Goal: Task Accomplishment & Management: Manage account settings

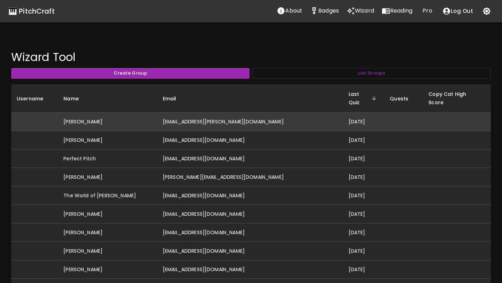
click at [217, 113] on td "[EMAIL_ADDRESS][PERSON_NAME][DOMAIN_NAME]" at bounding box center [250, 122] width 186 height 18
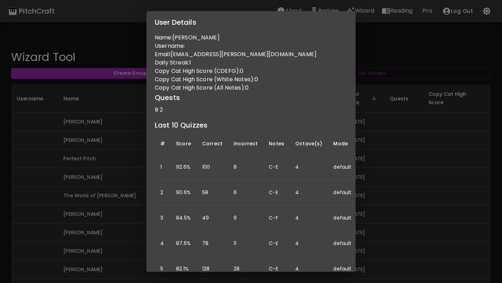
click at [376, 167] on div "User Details Name: Abigail Hinchcliffe Username: Email: abigail.r.hinchcliffe@g…" at bounding box center [251, 141] width 502 height 283
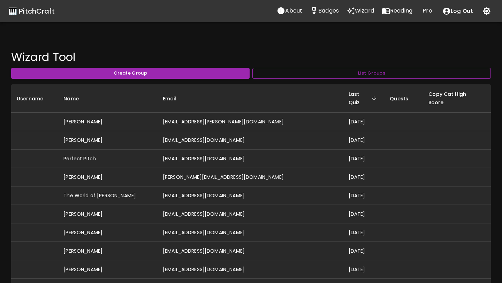
click at [327, 77] on button "List Groups" at bounding box center [371, 73] width 238 height 11
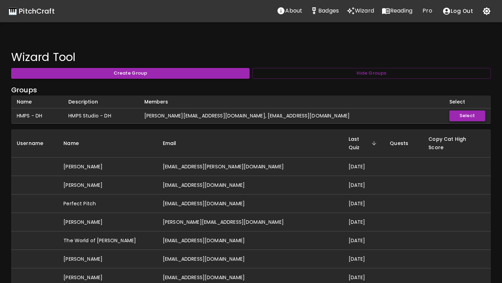
click at [450, 114] on button "Select" at bounding box center [467, 115] width 36 height 11
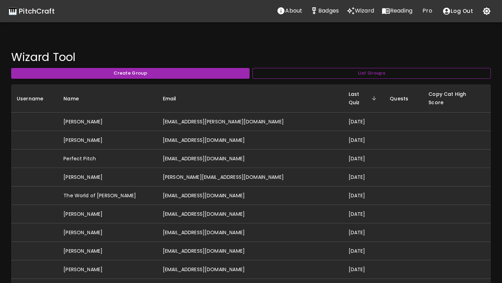
click at [346, 76] on button "List Groups" at bounding box center [371, 73] width 238 height 11
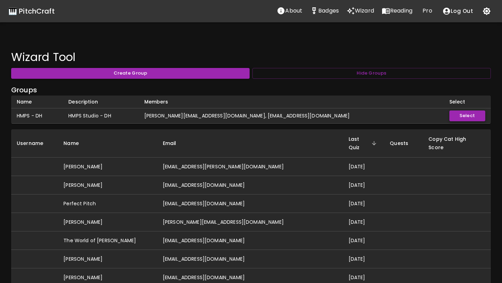
click at [452, 113] on button "Select" at bounding box center [467, 115] width 36 height 11
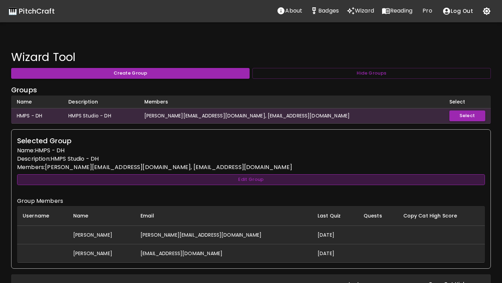
click at [254, 182] on button "Edit Group" at bounding box center [251, 179] width 468 height 11
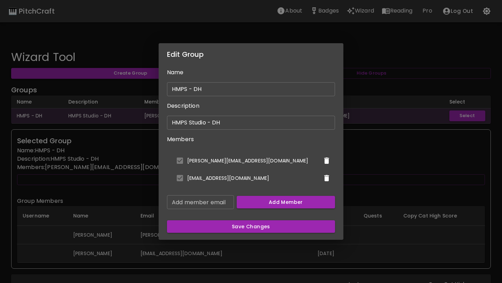
scroll to position [9, 0]
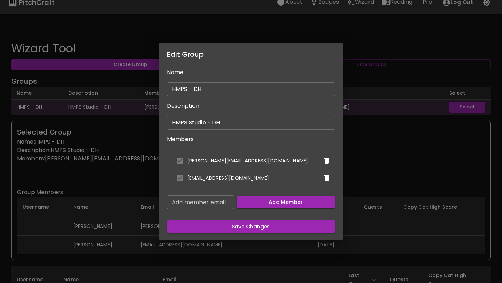
click at [201, 159] on li "[PERSON_NAME][EMAIL_ADDRESS][DOMAIN_NAME]" at bounding box center [251, 160] width 168 height 17
click at [204, 178] on li "[EMAIL_ADDRESS][DOMAIN_NAME]" at bounding box center [251, 177] width 168 height 17
click at [207, 201] on input "Add member email" at bounding box center [200, 202] width 67 height 14
click at [251, 187] on ul "david@hallmusicproductions.com pitchcraft432@gmail.com" at bounding box center [251, 169] width 168 height 40
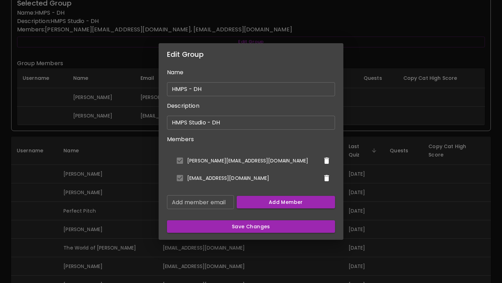
scroll to position [146, 0]
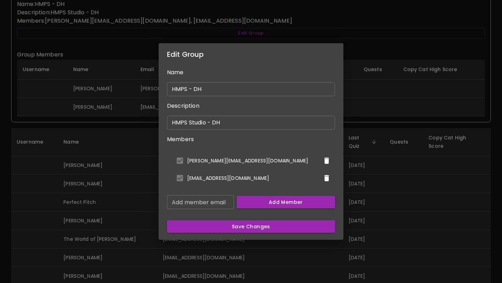
drag, startPoint x: 262, startPoint y: 62, endPoint x: 335, endPoint y: 60, distance: 72.9
click at [336, 60] on div "Edit Group Name HMPS - DH ​ Description HMPS Studio - DH ​ Members david@hallmu…" at bounding box center [251, 141] width 502 height 283
click at [354, 109] on div "Edit Group Name HMPS - DH ​ Description HMPS Studio - DH ​ Members david@hallmu…" at bounding box center [251, 141] width 502 height 283
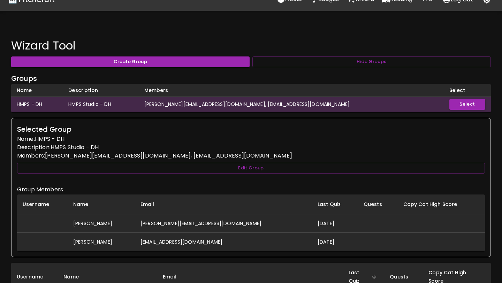
scroll to position [8, 0]
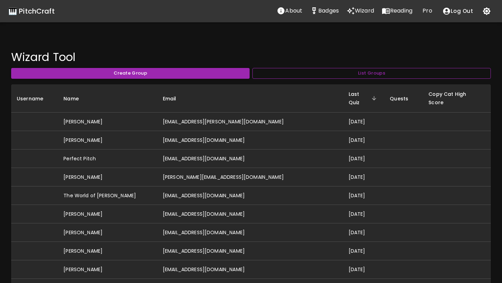
click at [333, 78] on button "List Groups" at bounding box center [371, 73] width 238 height 11
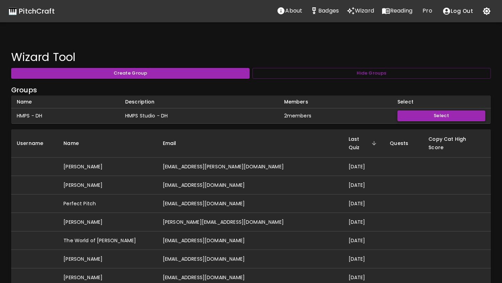
click at [423, 115] on button "Select" at bounding box center [441, 115] width 88 height 11
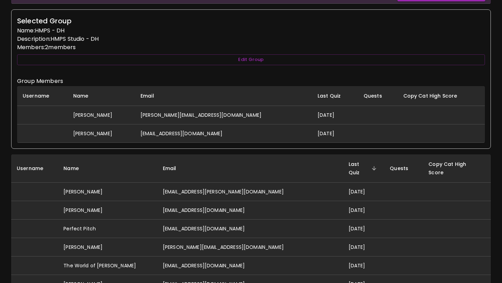
scroll to position [121, 0]
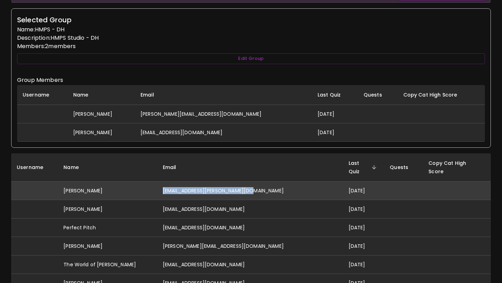
drag, startPoint x: 258, startPoint y: 183, endPoint x: 178, endPoint y: 183, distance: 80.5
click at [178, 183] on td "[EMAIL_ADDRESS][PERSON_NAME][DOMAIN_NAME]" at bounding box center [250, 190] width 186 height 18
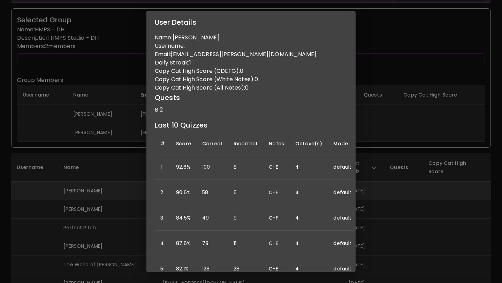
copy td "[EMAIL_ADDRESS][PERSON_NAME][DOMAIN_NAME]"
click at [384, 115] on div "User Details Name: Abigail Hinchcliffe Username: Email: abigail.r.hinchcliffe@g…" at bounding box center [251, 141] width 502 height 283
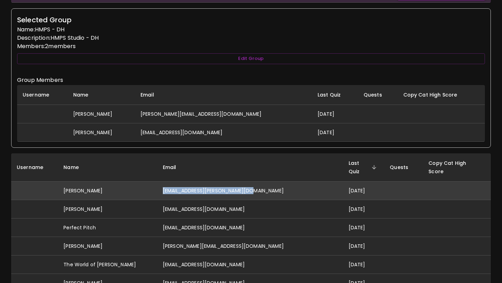
drag, startPoint x: 260, startPoint y: 181, endPoint x: 179, endPoint y: 182, distance: 81.2
click at [179, 182] on td "[EMAIL_ADDRESS][PERSON_NAME][DOMAIN_NAME]" at bounding box center [250, 190] width 186 height 18
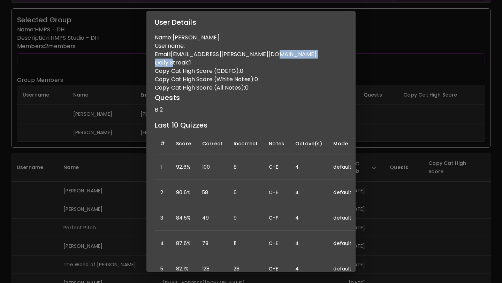
drag, startPoint x: 262, startPoint y: 55, endPoint x: 173, endPoint y: 59, distance: 89.3
click at [173, 59] on div "Name: Abigail Hinchcliffe Username: Email: abigail.r.hinchcliffe@gmail.com Dail…" at bounding box center [250, 152] width 209 height 238
copy div "Daily S"
click at [175, 54] on p "Email: abigail.r.hinchcliffe@gmail.com" at bounding box center [251, 54] width 192 height 8
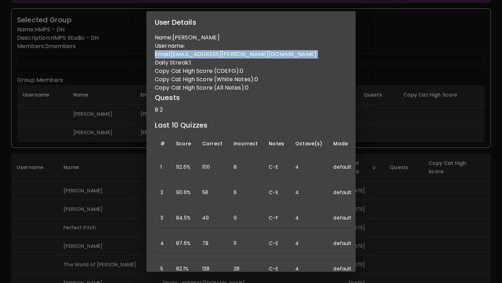
click at [175, 54] on p "Email: abigail.r.hinchcliffe@gmail.com" at bounding box center [251, 54] width 192 height 8
drag, startPoint x: 174, startPoint y: 54, endPoint x: 261, endPoint y: 56, distance: 86.8
click at [261, 56] on p "Email: abigail.r.hinchcliffe@gmail.com" at bounding box center [251, 54] width 192 height 8
copy p "[EMAIL_ADDRESS][PERSON_NAME][DOMAIN_NAME]"
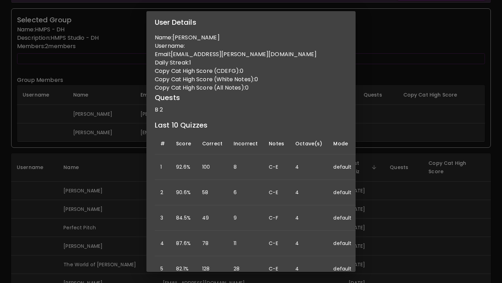
click at [392, 57] on div "User Details Name: Abigail Hinchcliffe Username: Email: abigail.r.hinchcliffe@g…" at bounding box center [251, 141] width 502 height 283
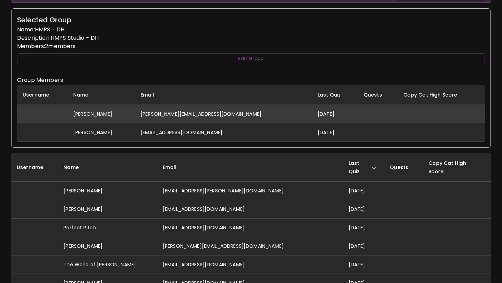
click at [204, 122] on td "[PERSON_NAME][EMAIL_ADDRESS][DOMAIN_NAME]" at bounding box center [223, 114] width 177 height 18
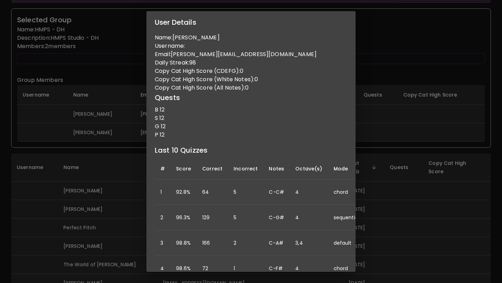
click at [138, 65] on div "User Details Name: David Hall Username: Email: david@hallmusicproductions.com D…" at bounding box center [251, 141] width 502 height 283
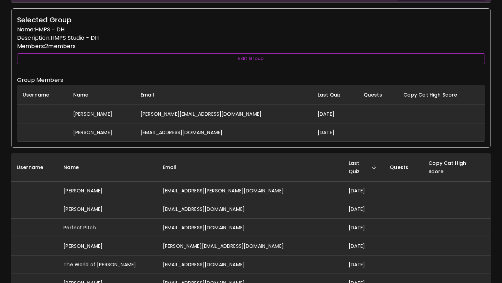
click at [262, 60] on button "Edit Group" at bounding box center [251, 58] width 468 height 11
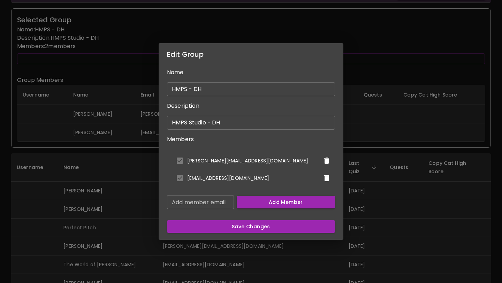
click at [216, 205] on input "Add member email" at bounding box center [200, 202] width 67 height 14
paste input "[EMAIL_ADDRESS][PERSON_NAME][DOMAIN_NAME]"
type input "[EMAIL_ADDRESS][PERSON_NAME][DOMAIN_NAME]"
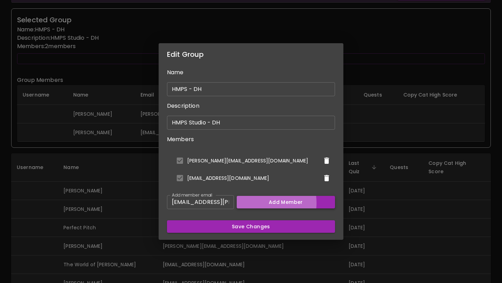
click at [253, 203] on button "Add Member" at bounding box center [286, 202] width 99 height 13
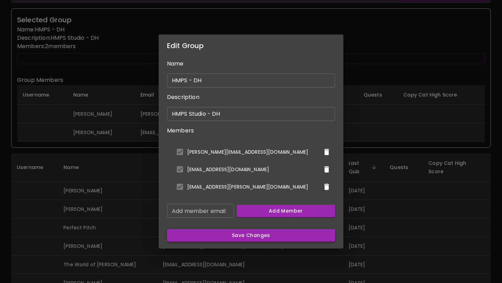
click at [263, 237] on button "Save Changes" at bounding box center [251, 235] width 168 height 13
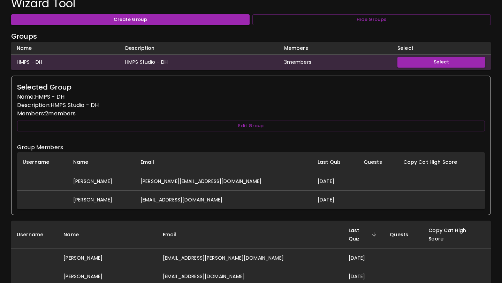
scroll to position [53, 0]
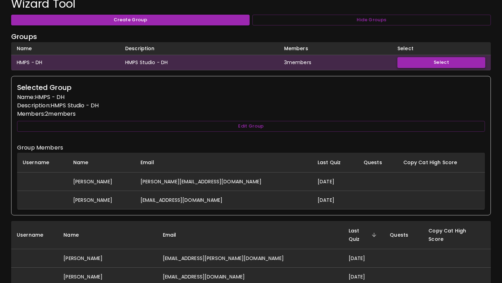
click at [407, 62] on button "Select" at bounding box center [441, 62] width 88 height 11
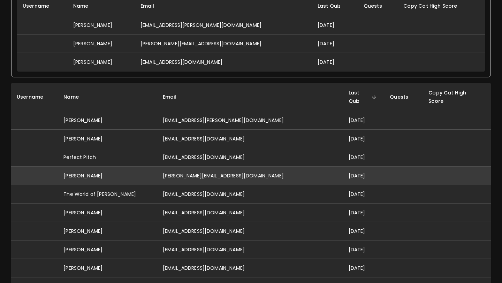
scroll to position [210, 0]
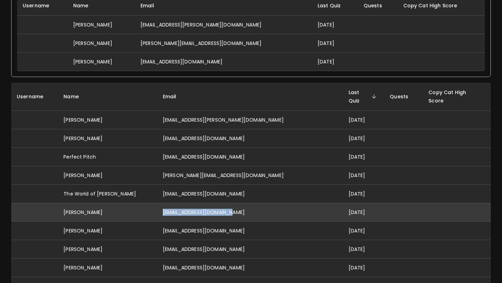
drag, startPoint x: 253, startPoint y: 202, endPoint x: 179, endPoint y: 204, distance: 74.3
click at [179, 204] on td "[EMAIL_ADDRESS][DOMAIN_NAME]" at bounding box center [250, 212] width 186 height 18
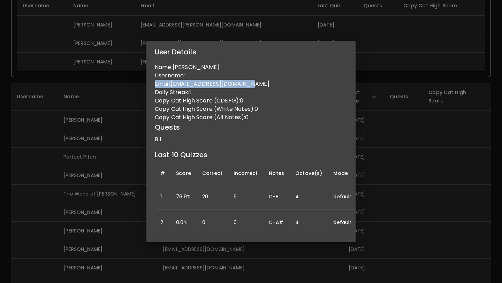
drag, startPoint x: 253, startPoint y: 91, endPoint x: 155, endPoint y: 93, distance: 97.6
click at [155, 88] on p "Email: berniebelmonti@gmail.com" at bounding box center [251, 84] width 192 height 8
copy p "Email: berniebelmonti@gmail.com"
click at [27, 171] on div "User Details Name: Bernie Belmonti Username: Email: berniebelmonti@gmail.com Da…" at bounding box center [251, 141] width 502 height 283
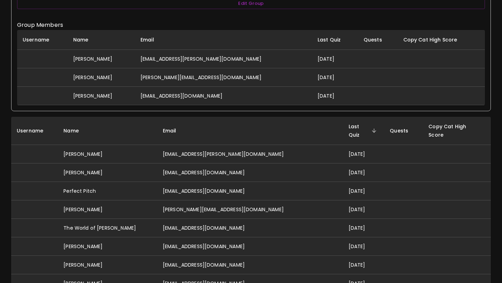
scroll to position [153, 0]
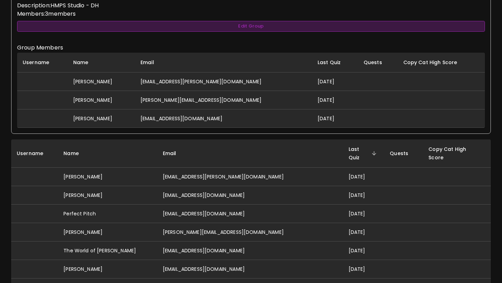
click at [285, 30] on button "Edit Group" at bounding box center [251, 26] width 468 height 11
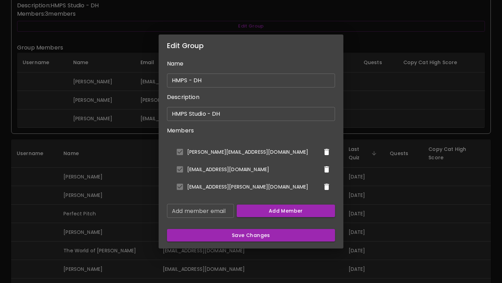
click at [223, 209] on input "Add member email" at bounding box center [200, 211] width 67 height 14
paste input "Email: berniebelmonti@gmail.com"
type input "Email: berniebelmonti@gmail.com"
click at [248, 210] on button "Add Member" at bounding box center [286, 211] width 99 height 13
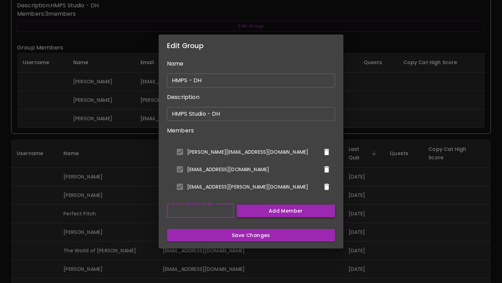
scroll to position [0, 0]
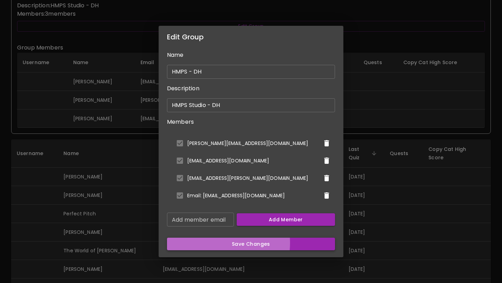
click at [239, 243] on button "Save Changes" at bounding box center [251, 244] width 168 height 13
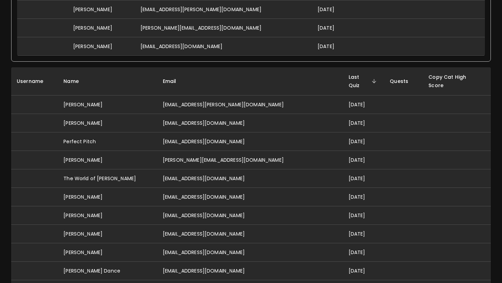
scroll to position [229, 0]
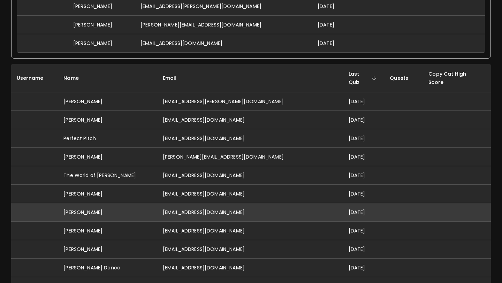
click at [255, 203] on td "[EMAIL_ADDRESS][DOMAIN_NAME]" at bounding box center [250, 212] width 186 height 18
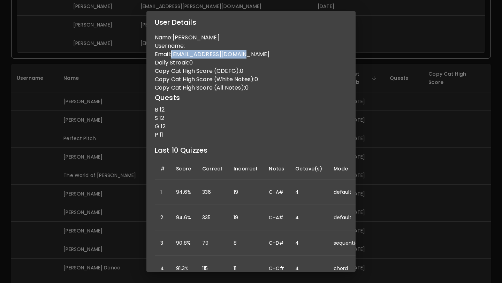
drag, startPoint x: 251, startPoint y: 53, endPoint x: 173, endPoint y: 55, distance: 77.7
click at [173, 55] on p "Email: tomehansen@hotmail.com" at bounding box center [251, 54] width 192 height 8
copy p "[EMAIL_ADDRESS][DOMAIN_NAME]"
click at [61, 115] on div "User Details Name: Tom Hansen Username: Email: tomehansen@hotmail.com Daily Str…" at bounding box center [251, 141] width 502 height 283
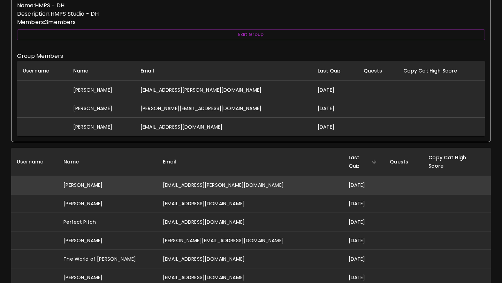
scroll to position [136, 0]
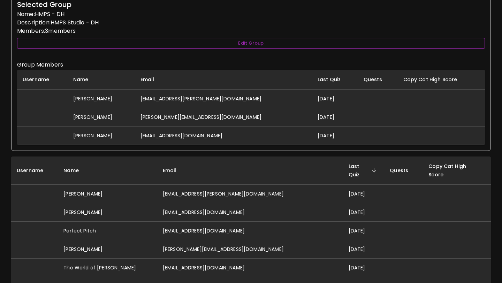
click at [288, 45] on button "Edit Group" at bounding box center [251, 43] width 468 height 11
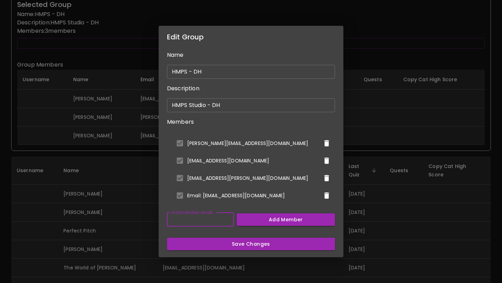
click at [225, 221] on input "Add member email" at bounding box center [200, 220] width 67 height 14
paste input "[EMAIL_ADDRESS][DOMAIN_NAME]"
type input "[EMAIL_ADDRESS][DOMAIN_NAME]"
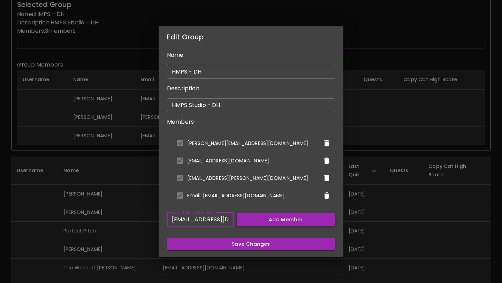
click at [255, 222] on button "Add Member" at bounding box center [286, 219] width 99 height 13
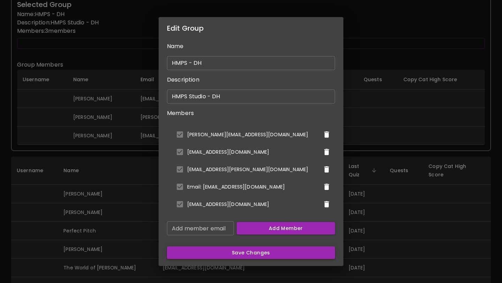
click at [249, 258] on button "Save Changes" at bounding box center [251, 252] width 168 height 13
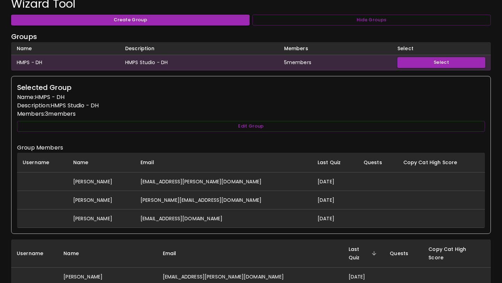
scroll to position [48, 0]
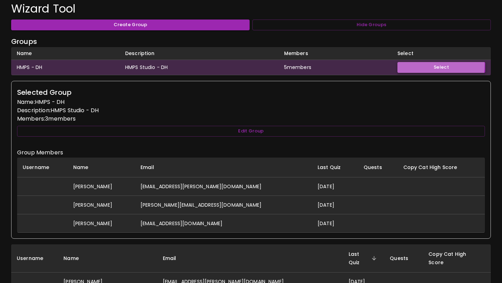
click at [409, 65] on button "Select" at bounding box center [441, 67] width 88 height 11
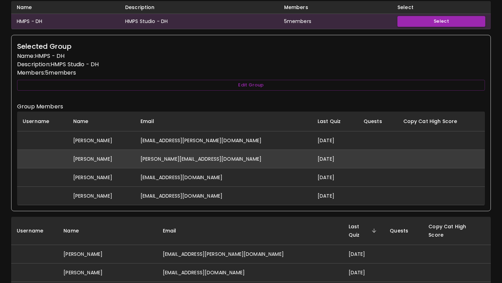
scroll to position [88, 0]
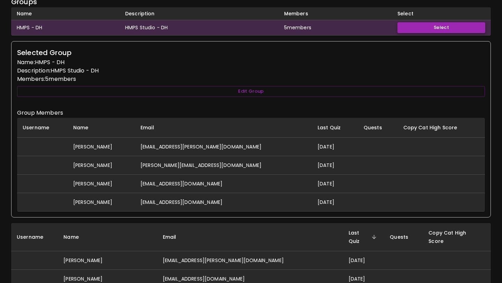
click at [409, 26] on button "Select" at bounding box center [441, 27] width 88 height 11
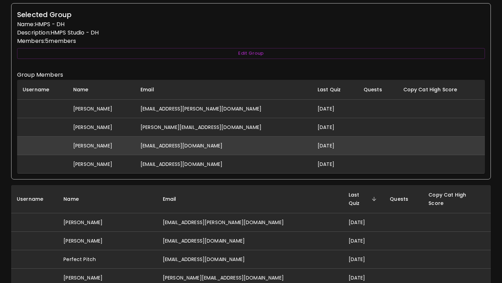
scroll to position [37, 0]
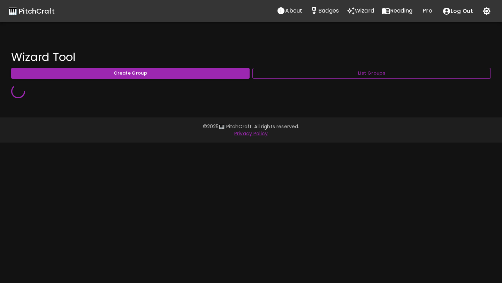
click at [336, 77] on button "List Groups" at bounding box center [371, 73] width 238 height 11
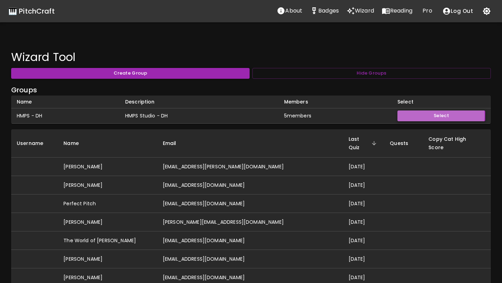
click at [410, 115] on button "Select" at bounding box center [441, 115] width 88 height 11
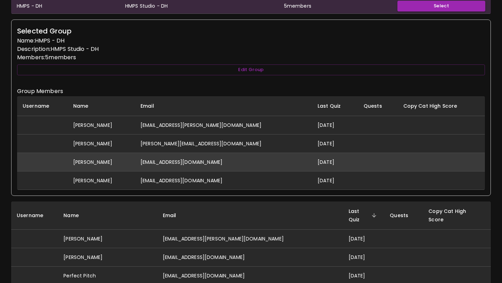
scroll to position [108, 0]
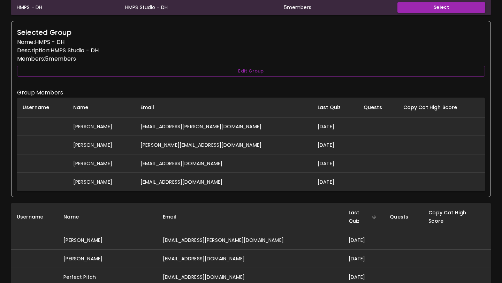
click at [319, 77] on div "Selected Group Name: HMPS - DH Description: HMPS Studio - DH Members: 5 member …" at bounding box center [251, 109] width 480 height 176
click at [322, 74] on button "Edit Group" at bounding box center [251, 71] width 468 height 11
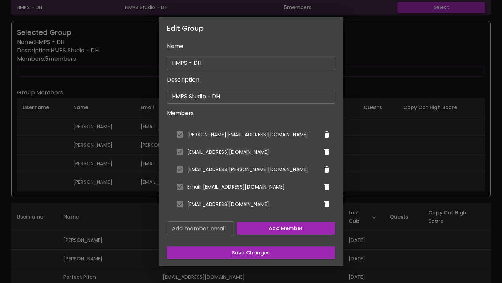
click at [342, 51] on div "Edit Group Name HMPS - DH ​ Description HMPS Studio - DH ​ Members [PERSON_NAME…" at bounding box center [251, 141] width 502 height 283
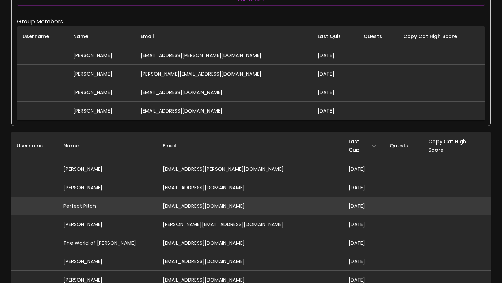
scroll to position [184, 0]
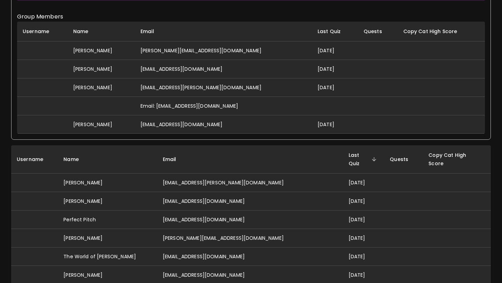
click at [167, 106] on td "Email: berniebelmonti@gmail.com" at bounding box center [223, 106] width 177 height 18
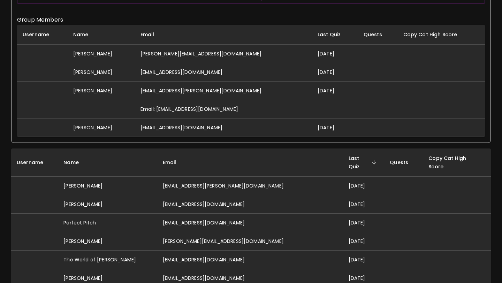
scroll to position [179, 0]
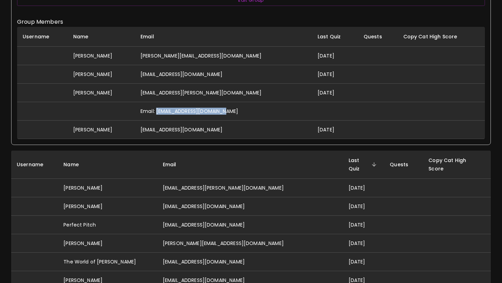
drag, startPoint x: 173, startPoint y: 111, endPoint x: 243, endPoint y: 108, distance: 69.4
click at [243, 108] on td "Email: berniebelmonti@gmail.com" at bounding box center [223, 111] width 177 height 18
copy td "[EMAIL_ADDRESS][DOMAIN_NAME]"
click at [213, 93] on td "[EMAIL_ADDRESS][PERSON_NAME][DOMAIN_NAME]" at bounding box center [223, 92] width 177 height 18
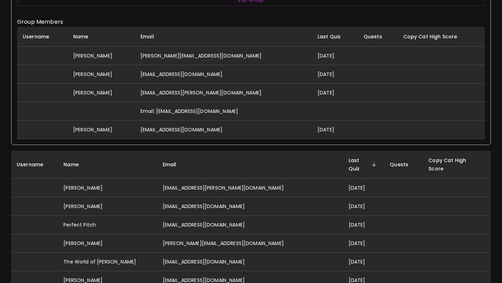
click at [218, 114] on td "Email: berniebelmonti@gmail.com" at bounding box center [223, 111] width 177 height 18
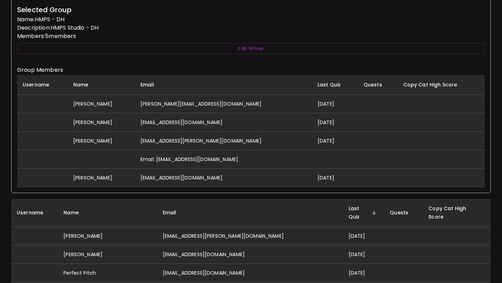
scroll to position [130, 0]
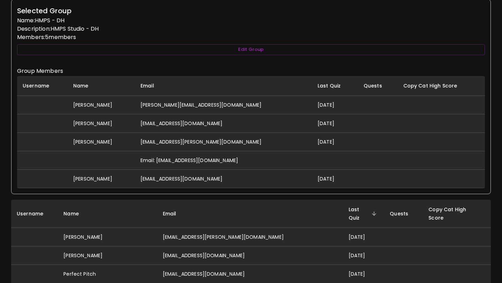
click at [216, 101] on td "[PERSON_NAME][EMAIL_ADDRESS][DOMAIN_NAME]" at bounding box center [223, 104] width 177 height 18
click at [228, 49] on button "Edit Group" at bounding box center [251, 49] width 468 height 11
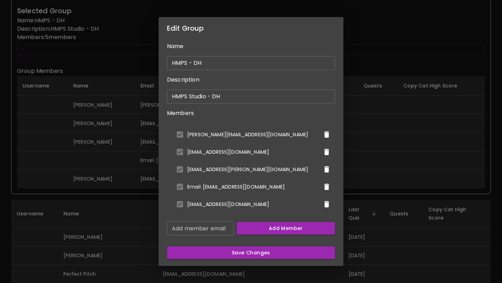
click at [204, 187] on li "Email: berniebelmonti@gmail.com" at bounding box center [251, 186] width 168 height 17
click at [324, 187] on icon "delete" at bounding box center [326, 187] width 5 height 6
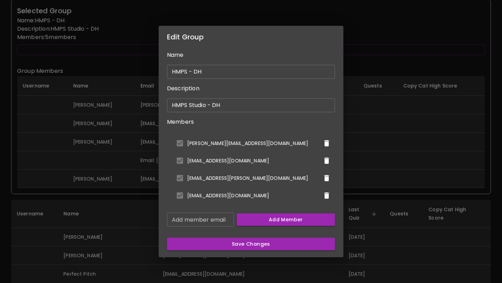
click at [216, 220] on input "Add member email" at bounding box center [200, 220] width 67 height 14
paste input "[EMAIL_ADDRESS][DOMAIN_NAME]"
type input "[EMAIL_ADDRESS][DOMAIN_NAME]"
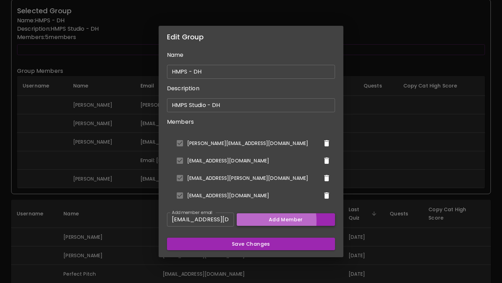
click at [250, 221] on button "Add Member" at bounding box center [286, 219] width 99 height 13
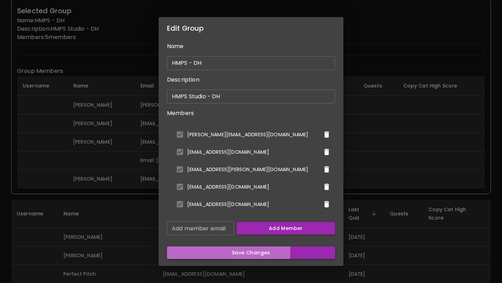
click at [246, 251] on button "Save Changes" at bounding box center [251, 252] width 168 height 13
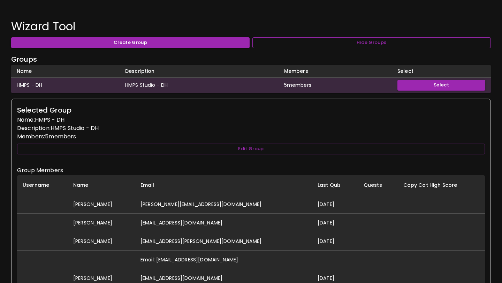
scroll to position [11, 0]
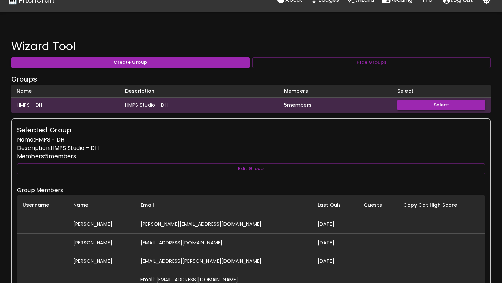
click at [413, 98] on td "Select" at bounding box center [441, 105] width 99 height 15
click at [413, 100] on button "Select" at bounding box center [441, 105] width 88 height 11
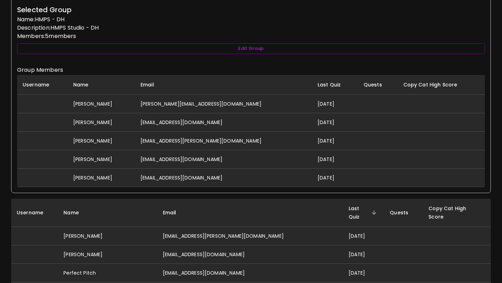
scroll to position [152, 0]
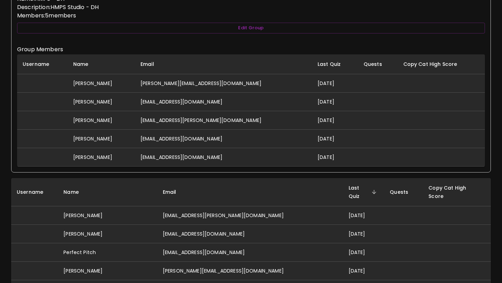
click at [209, 157] on td "[EMAIL_ADDRESS][DOMAIN_NAME]" at bounding box center [223, 157] width 177 height 18
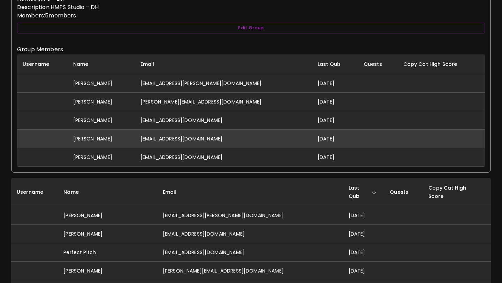
click at [222, 138] on td "[EMAIL_ADDRESS][DOMAIN_NAME]" at bounding box center [223, 138] width 177 height 18
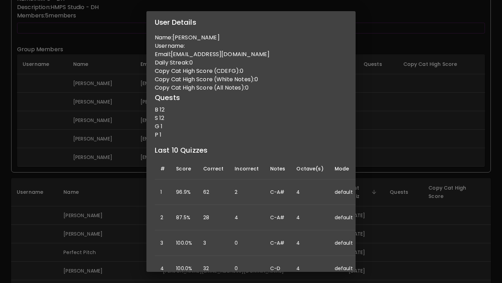
click at [383, 39] on div "User Details Name: David Hall Username: Email: pitchcraft432@gmail.com Daily St…" at bounding box center [251, 141] width 502 height 283
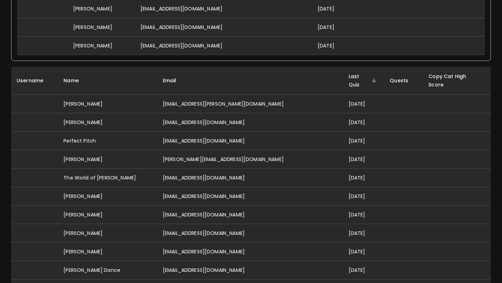
scroll to position [266, 0]
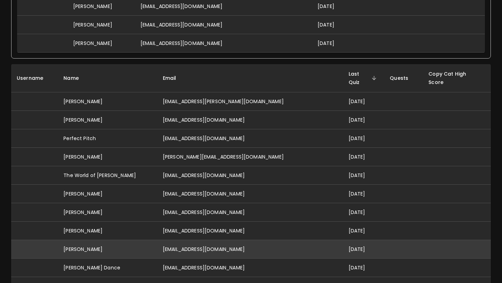
click at [208, 240] on td "[EMAIL_ADDRESS][DOMAIN_NAME]" at bounding box center [250, 249] width 186 height 18
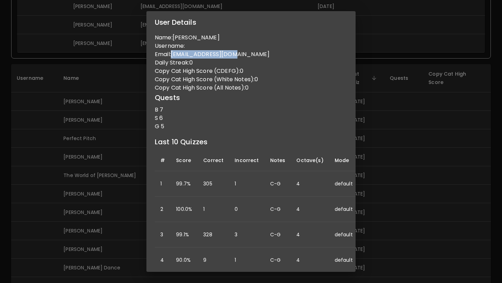
drag, startPoint x: 174, startPoint y: 55, endPoint x: 234, endPoint y: 55, distance: 60.3
click at [234, 55] on p "Email: drefskara@gmail.com" at bounding box center [251, 54] width 192 height 8
copy p "[EMAIL_ADDRESS][DOMAIN_NAME]"
click at [371, 107] on div "User Details Name: Kara Drefs Username: Email: drefskara@gmail.com Daily Streak…" at bounding box center [251, 141] width 502 height 283
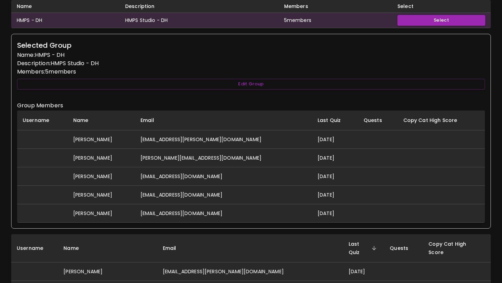
scroll to position [90, 0]
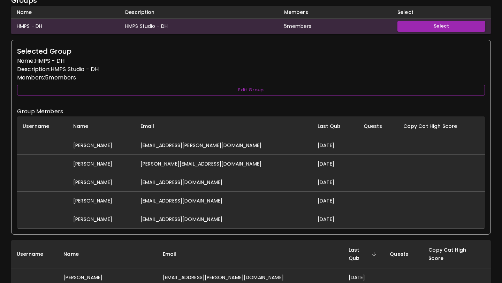
click at [291, 85] on button "Edit Group" at bounding box center [251, 90] width 468 height 11
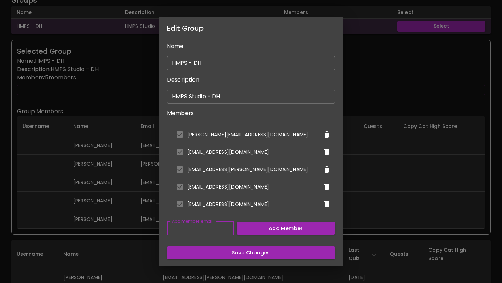
click at [215, 225] on div "Add member email Add member email" at bounding box center [200, 228] width 67 height 14
paste input "[EMAIL_ADDRESS][DOMAIN_NAME]"
type input "[EMAIL_ADDRESS][DOMAIN_NAME]"
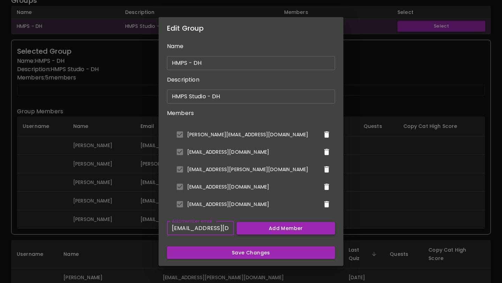
click at [253, 226] on button "Add Member" at bounding box center [286, 228] width 99 height 13
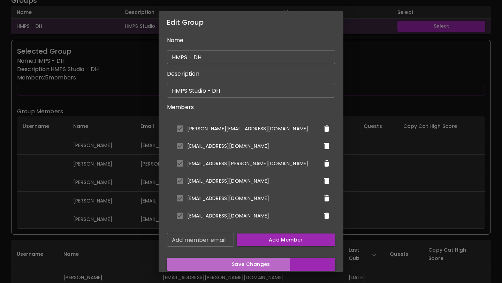
click at [244, 265] on button "Save Changes" at bounding box center [251, 264] width 168 height 13
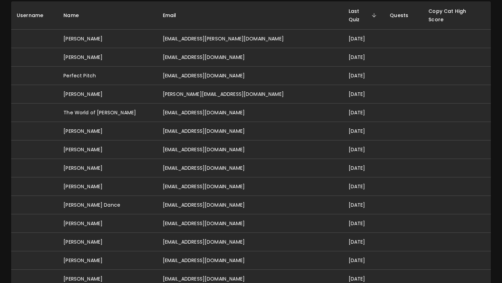
scroll to position [330, 0]
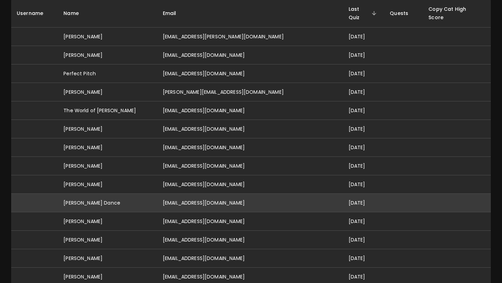
click at [224, 197] on td "[EMAIL_ADDRESS][DOMAIN_NAME]" at bounding box center [250, 202] width 186 height 18
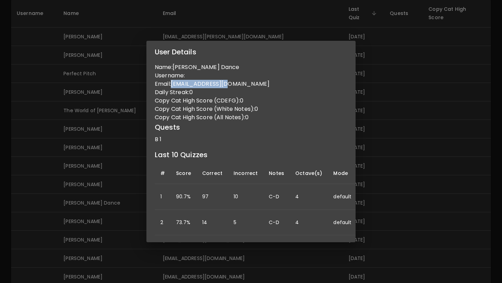
drag, startPoint x: 174, startPoint y: 84, endPoint x: 225, endPoint y: 86, distance: 51.6
click at [225, 86] on p "Email: zufelt2@gmail.com" at bounding box center [251, 84] width 192 height 8
copy p "[EMAIL_ADDRESS][DOMAIN_NAME]"
click at [366, 131] on div "User Details Name: Rebecca Z Dance Username: Email: zufelt2@gmail.com Daily Str…" at bounding box center [251, 141] width 502 height 283
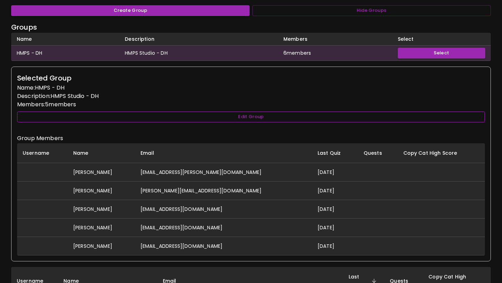
scroll to position [68, 0]
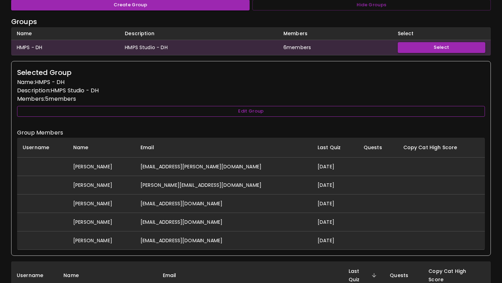
click at [291, 109] on button "Edit Group" at bounding box center [251, 111] width 468 height 11
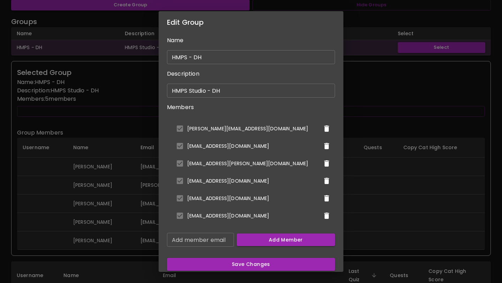
click at [222, 243] on input "Add member email" at bounding box center [200, 240] width 67 height 14
paste input "[EMAIL_ADDRESS][DOMAIN_NAME]"
type input "[EMAIL_ADDRESS][DOMAIN_NAME]"
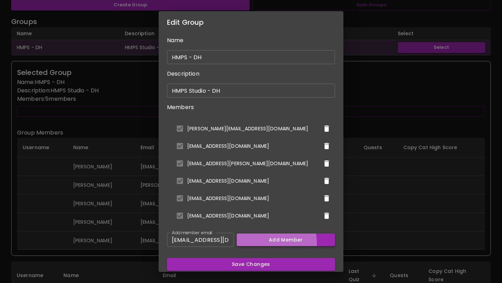
click at [253, 244] on button "Add Member" at bounding box center [286, 239] width 99 height 13
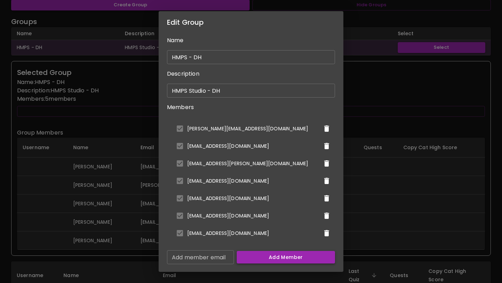
scroll to position [23, 0]
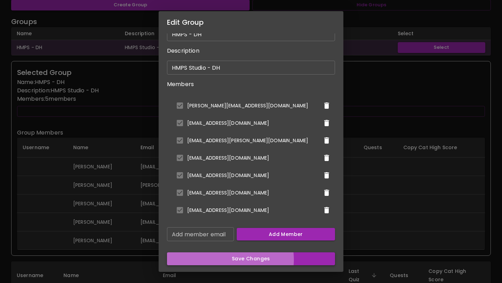
click at [253, 259] on button "Save Changes" at bounding box center [251, 258] width 168 height 13
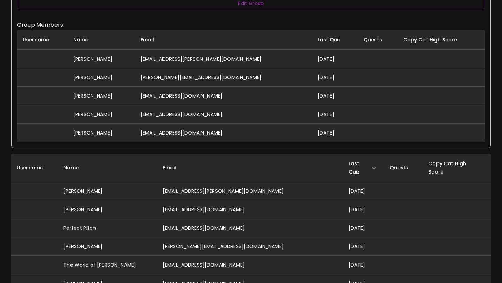
scroll to position [148, 0]
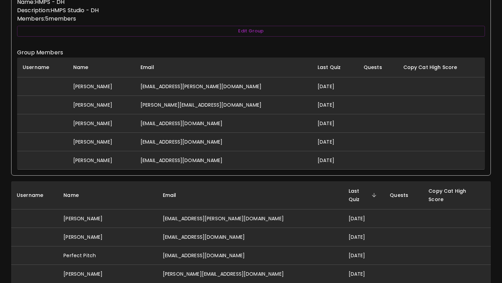
click at [168, 67] on th "Email" at bounding box center [223, 68] width 177 height 20
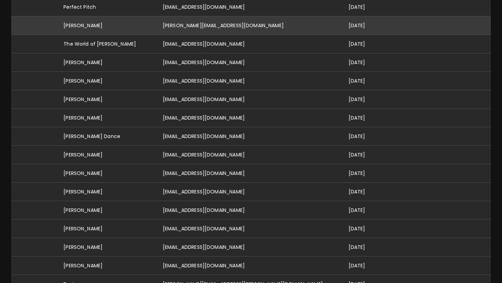
scroll to position [401, 0]
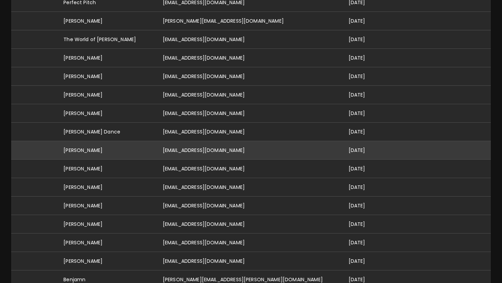
click at [254, 141] on td "[EMAIL_ADDRESS][DOMAIN_NAME]" at bounding box center [250, 150] width 186 height 18
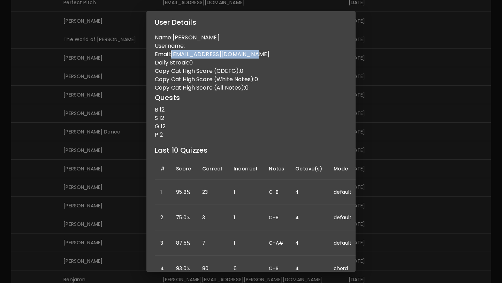
drag, startPoint x: 173, startPoint y: 53, endPoint x: 251, endPoint y: 58, distance: 78.3
click at [252, 57] on p "Email: lukastaylor0516@gmail.com" at bounding box center [251, 54] width 192 height 8
copy p "[EMAIL_ADDRESS][DOMAIN_NAME]"
click at [76, 130] on div "User Details Name: Lukas Taylor Username: Email: lukastaylor0516@gmail.com Dail…" at bounding box center [251, 141] width 502 height 283
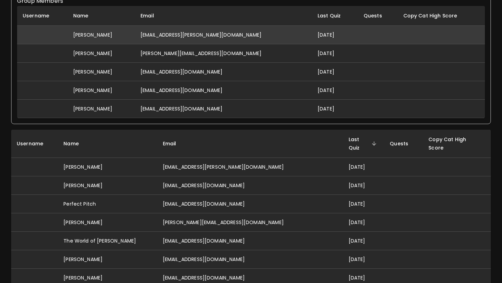
scroll to position [130, 0]
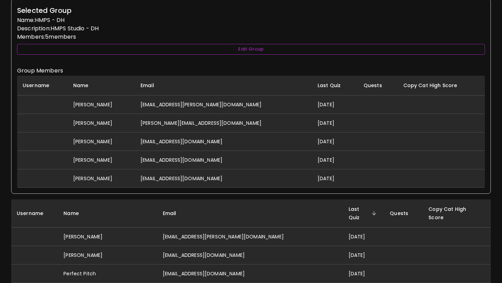
click at [176, 46] on button "Edit Group" at bounding box center [251, 49] width 468 height 11
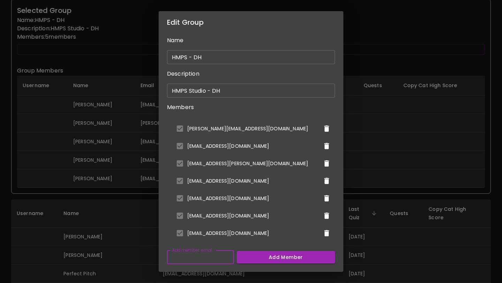
click at [213, 262] on input "Add member email" at bounding box center [200, 257] width 67 height 14
paste input "[EMAIL_ADDRESS][DOMAIN_NAME]"
type input "[EMAIL_ADDRESS][DOMAIN_NAME]"
click at [245, 259] on button "Add Member" at bounding box center [286, 257] width 99 height 13
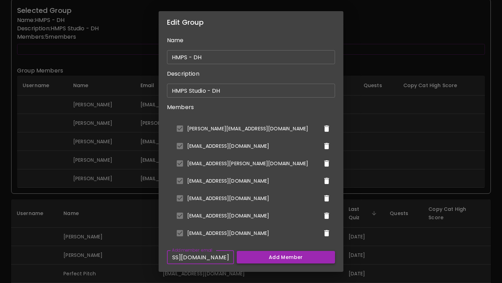
scroll to position [0, 0]
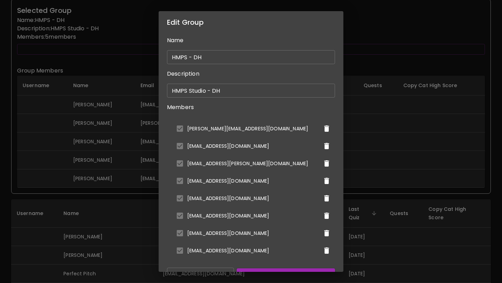
click at [384, 182] on div "Edit Group Name HMPS - DH ​ Description HMPS Studio - DH ​ Members david@hallmu…" at bounding box center [251, 141] width 502 height 283
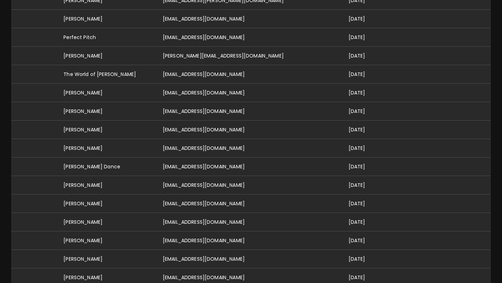
scroll to position [369, 0]
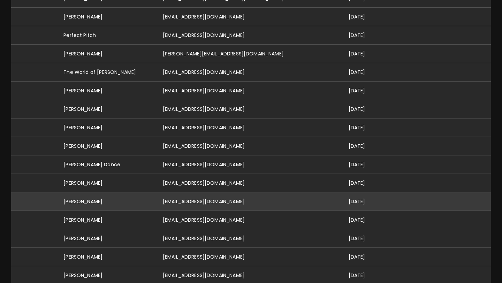
click at [243, 194] on td "[EMAIL_ADDRESS][DOMAIN_NAME]" at bounding box center [250, 201] width 186 height 18
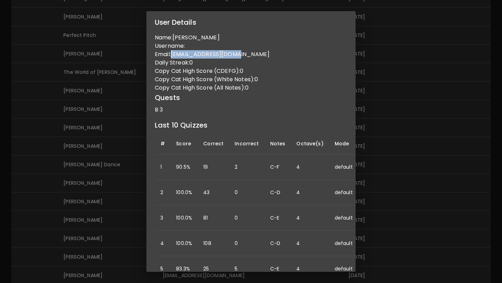
drag, startPoint x: 173, startPoint y: 54, endPoint x: 233, endPoint y: 58, distance: 59.7
click at [233, 58] on p "Email: sreid.hall@gmail.com" at bounding box center [251, 54] width 192 height 8
copy p "[EMAIL_ADDRESS][DOMAIN_NAME]"
click at [387, 78] on div "User Details Name: Samantha Reid Username: Email: sreid.hall@gmail.com Daily St…" at bounding box center [251, 141] width 502 height 283
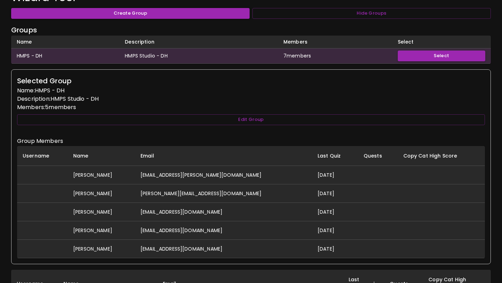
scroll to position [0, 0]
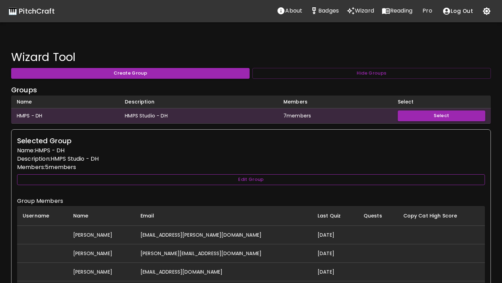
click at [288, 175] on button "Edit Group" at bounding box center [251, 179] width 468 height 11
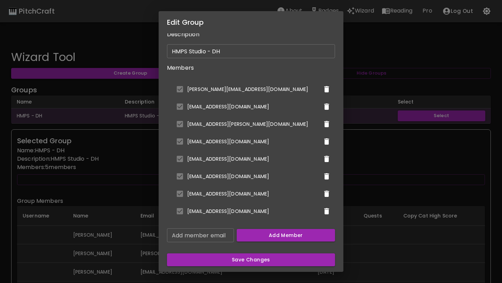
scroll to position [40, 0]
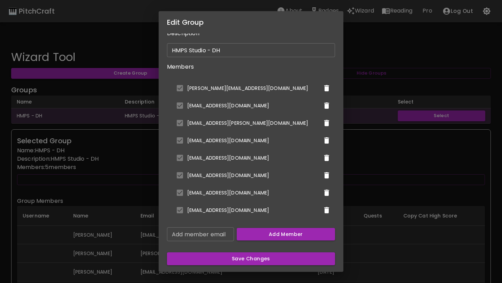
click at [217, 233] on input "Add member email" at bounding box center [200, 234] width 67 height 14
paste input "[EMAIL_ADDRESS][DOMAIN_NAME]"
type input "[EMAIL_ADDRESS][DOMAIN_NAME]"
click at [247, 233] on button "Add Member" at bounding box center [286, 234] width 99 height 13
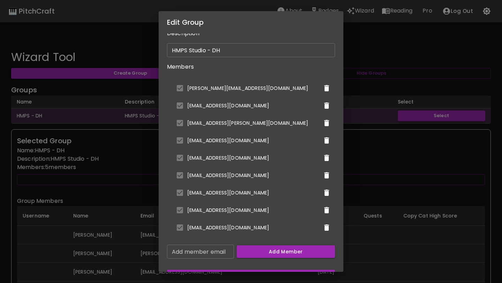
scroll to position [58, 0]
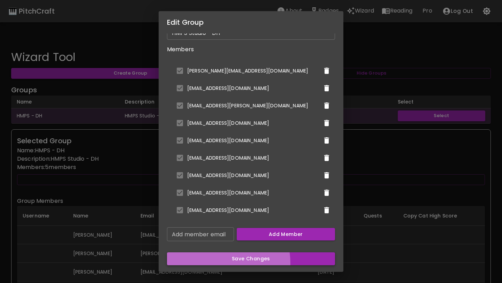
click at [245, 262] on button "Save Changes" at bounding box center [251, 258] width 168 height 13
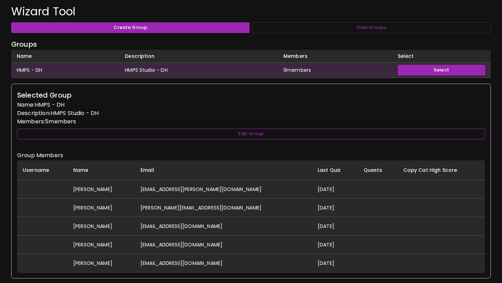
scroll to position [2, 0]
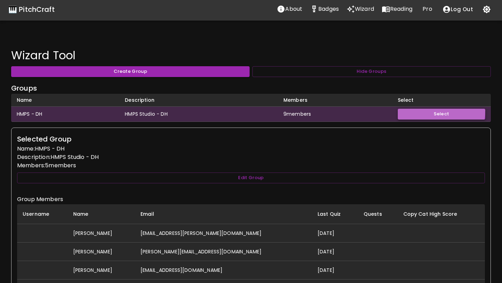
click at [421, 110] on button "Select" at bounding box center [441, 114] width 87 height 11
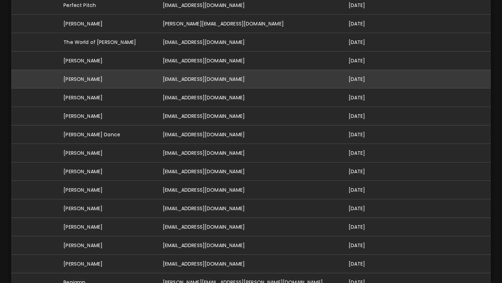
scroll to position [474, 0]
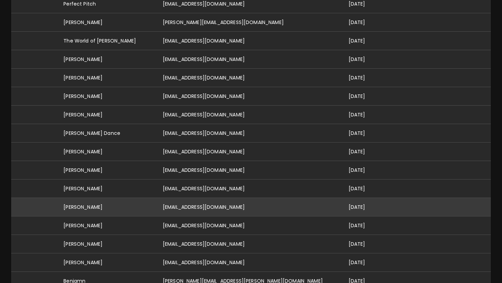
click at [228, 201] on td "[EMAIL_ADDRESS][DOMAIN_NAME]" at bounding box center [250, 207] width 186 height 18
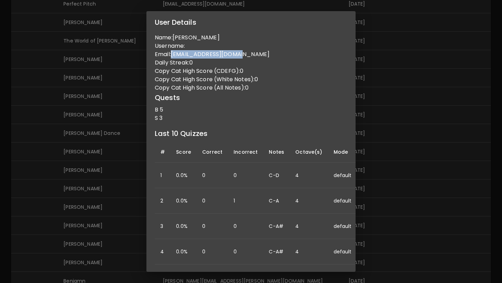
drag, startPoint x: 174, startPoint y: 55, endPoint x: 240, endPoint y: 56, distance: 66.2
click at [240, 56] on p "Email: peterbrot22@gmail.com" at bounding box center [251, 54] width 192 height 8
copy p "[EMAIL_ADDRESS][DOMAIN_NAME]"
click at [369, 86] on div "User Details Name: Peter Cook Username: Email: peterbrot22@gmail.com Daily Stre…" at bounding box center [251, 141] width 502 height 283
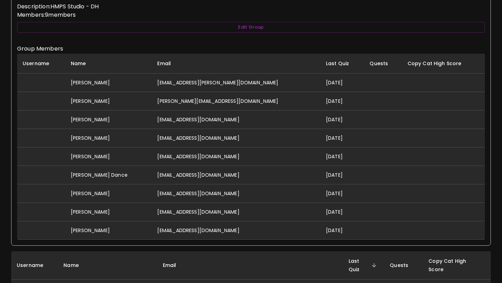
scroll to position [151, 0]
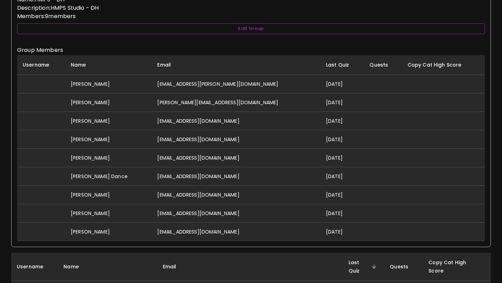
click at [302, 28] on button "Edit Group" at bounding box center [251, 28] width 468 height 11
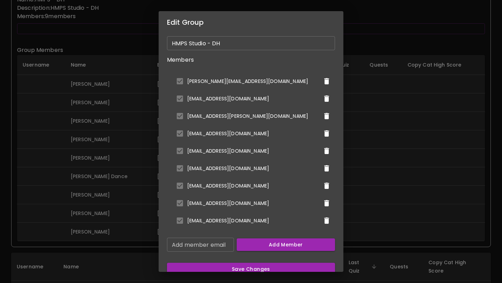
scroll to position [58, 0]
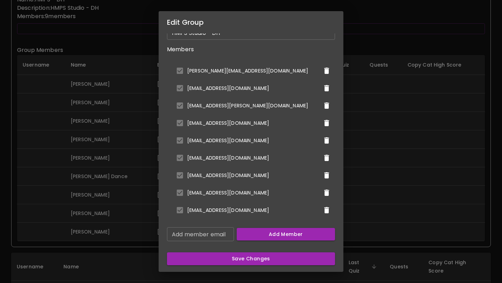
click at [200, 238] on input "Add member email" at bounding box center [200, 234] width 67 height 14
paste input "[EMAIL_ADDRESS][DOMAIN_NAME]"
type input "[EMAIL_ADDRESS][DOMAIN_NAME]"
click at [261, 236] on button "Add Member" at bounding box center [286, 234] width 99 height 13
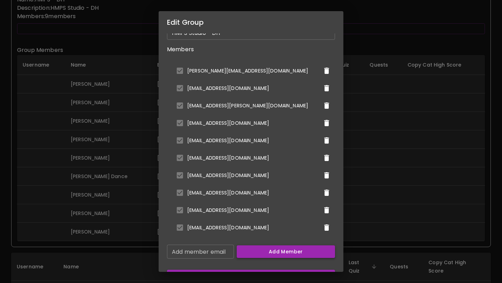
scroll to position [75, 0]
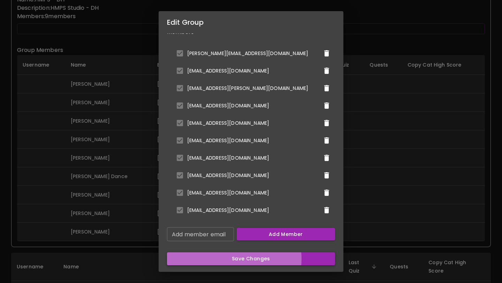
click at [256, 259] on button "Save Changes" at bounding box center [251, 258] width 168 height 13
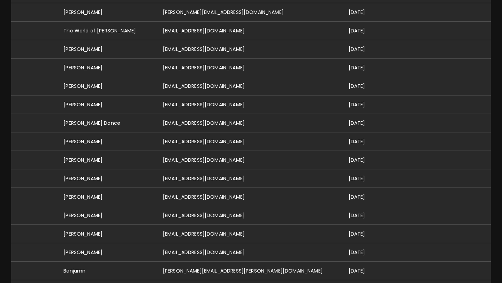
scroll to position [489, 0]
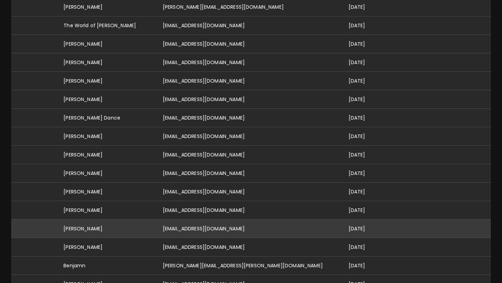
click at [219, 220] on td "[EMAIL_ADDRESS][DOMAIN_NAME]" at bounding box center [250, 228] width 186 height 18
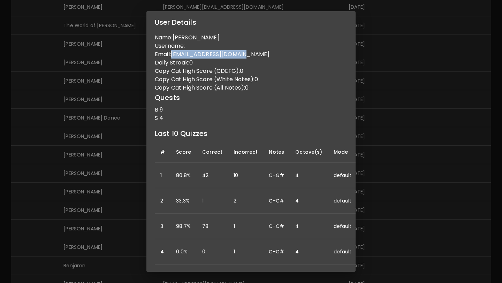
drag, startPoint x: 174, startPoint y: 54, endPoint x: 243, endPoint y: 57, distance: 68.3
click at [243, 57] on p "Email: arhanjhaveri@gmail.com" at bounding box center [251, 54] width 192 height 8
copy p "[EMAIL_ADDRESS][DOMAIN_NAME]"
click at [378, 71] on div "User Details Name: Arhan Jhaveri Username: Email: arhanjhaveri@gmail.com Daily …" at bounding box center [251, 141] width 502 height 283
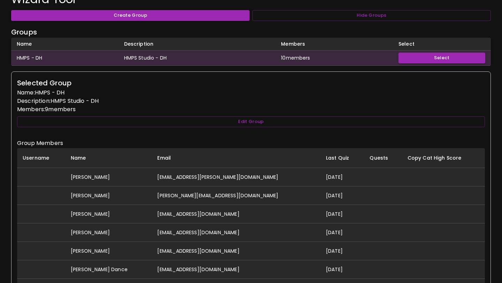
scroll to position [67, 0]
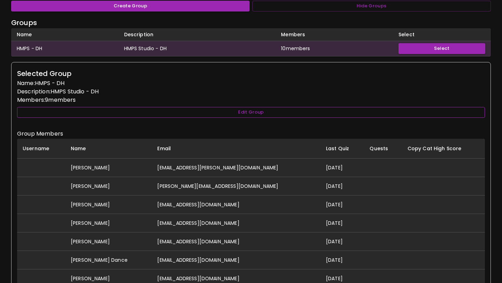
click at [298, 107] on button "Edit Group" at bounding box center [251, 112] width 468 height 11
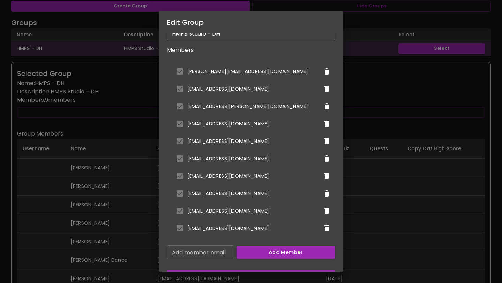
scroll to position [75, 0]
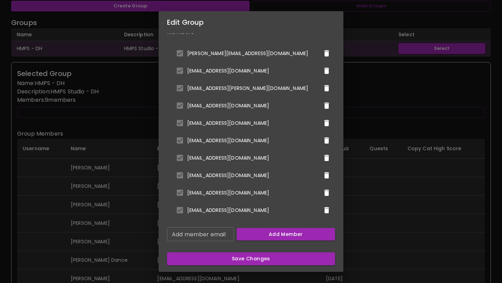
click at [208, 237] on input "Add member email" at bounding box center [200, 234] width 67 height 14
paste input "[EMAIL_ADDRESS][DOMAIN_NAME]"
type input "[EMAIL_ADDRESS][DOMAIN_NAME]"
click at [252, 235] on button "Add Member" at bounding box center [286, 234] width 99 height 13
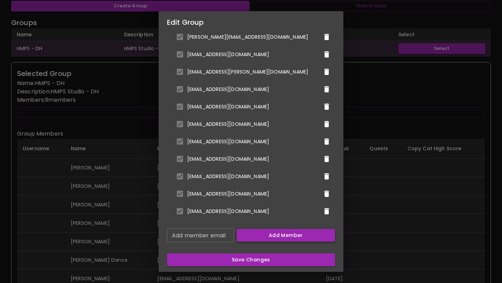
scroll to position [93, 0]
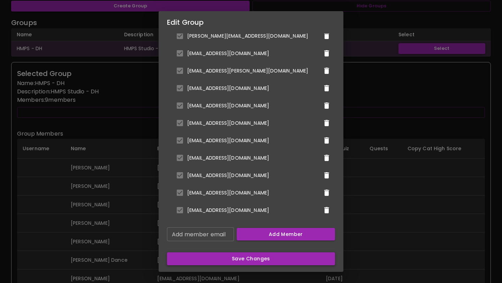
click at [248, 263] on button "Save Changes" at bounding box center [251, 258] width 168 height 13
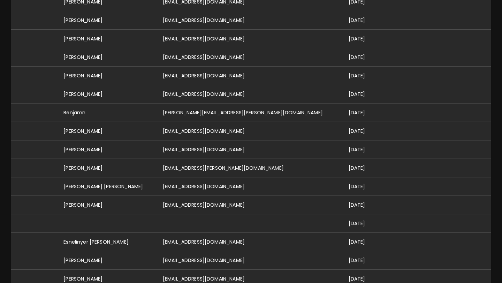
scroll to position [641, 0]
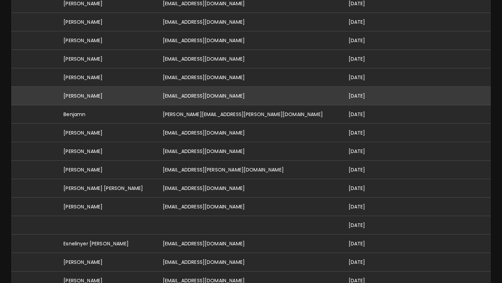
click at [183, 87] on td "[EMAIL_ADDRESS][DOMAIN_NAME]" at bounding box center [250, 95] width 186 height 18
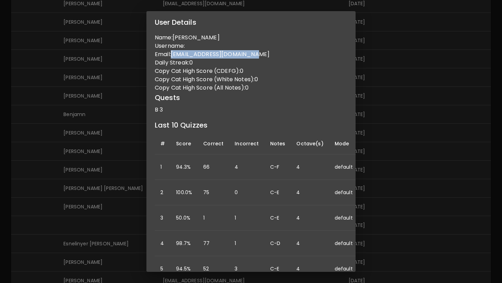
drag, startPoint x: 174, startPoint y: 53, endPoint x: 247, endPoint y: 53, distance: 73.2
click at [247, 53] on p "Email: izziebailey2012@gmail.com" at bounding box center [251, 54] width 192 height 8
copy p "[EMAIL_ADDRESS][DOMAIN_NAME]"
click at [118, 93] on div "User Details Name: Isabella Bailey Username: Email: izziebailey2012@gmail.com D…" at bounding box center [251, 141] width 502 height 283
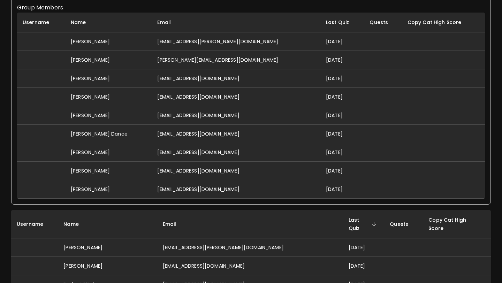
scroll to position [125, 0]
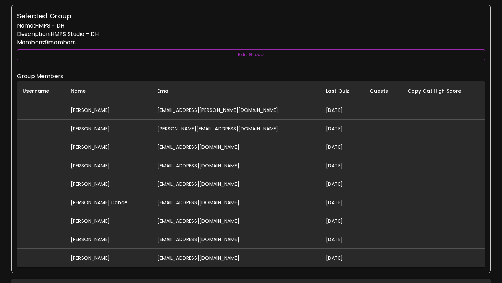
click at [222, 53] on button "Edit Group" at bounding box center [251, 54] width 468 height 11
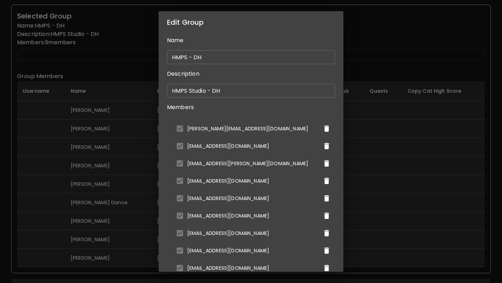
scroll to position [93, 0]
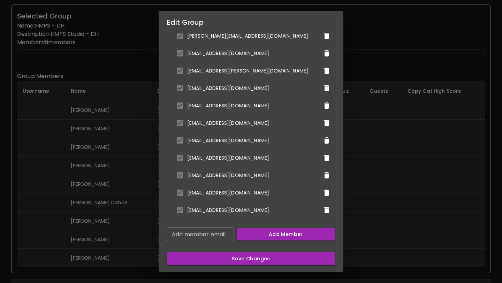
click at [223, 230] on div "Add member email Add member email" at bounding box center [200, 234] width 67 height 14
paste input "[EMAIL_ADDRESS][DOMAIN_NAME]"
type input "[EMAIL_ADDRESS][DOMAIN_NAME]"
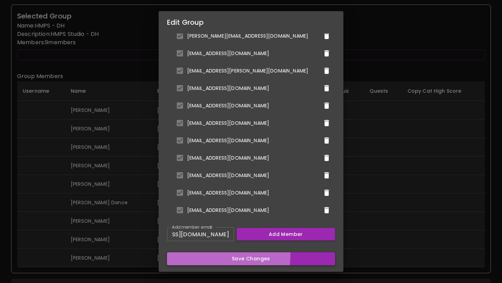
scroll to position [0, 0]
click at [233, 255] on button "Save Changes" at bounding box center [251, 258] width 168 height 13
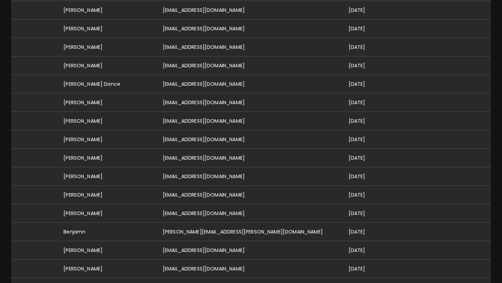
scroll to position [527, 0]
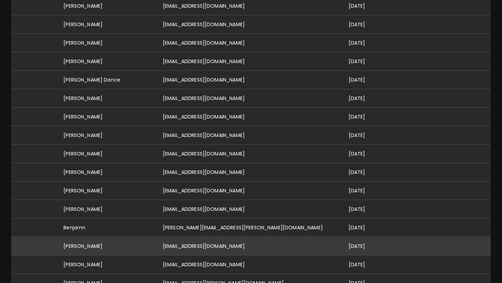
click at [233, 242] on td "[EMAIL_ADDRESS][DOMAIN_NAME]" at bounding box center [250, 246] width 186 height 18
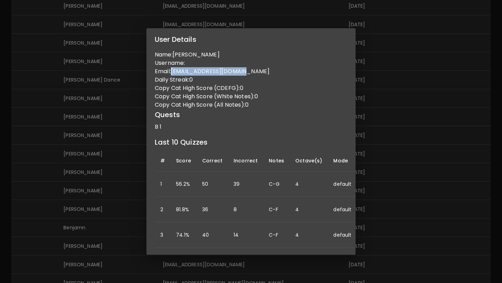
drag, startPoint x: 174, startPoint y: 83, endPoint x: 247, endPoint y: 84, distance: 73.5
click at [247, 76] on p "Email: sarahsimonak@gmail.com" at bounding box center [251, 71] width 192 height 8
copy p "[EMAIL_ADDRESS][DOMAIN_NAME]"
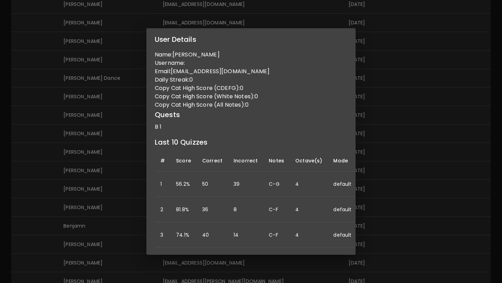
click at [375, 97] on div "User Details Name: Sarah Simonak Username: Email: sarahsimonak@gmail.com Daily …" at bounding box center [251, 141] width 502 height 283
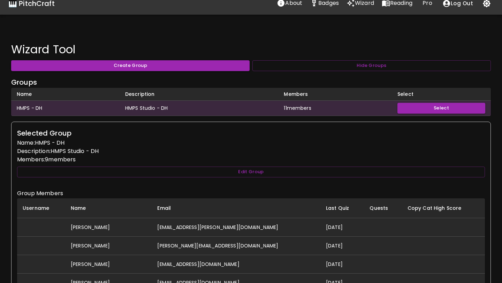
scroll to position [0, 0]
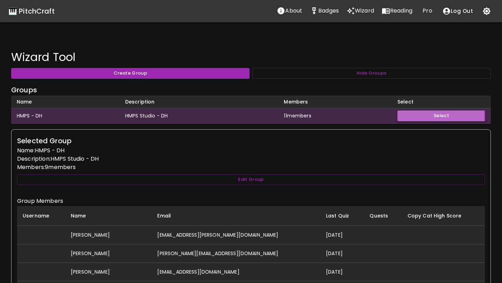
click at [408, 117] on button "Select" at bounding box center [441, 115] width 88 height 11
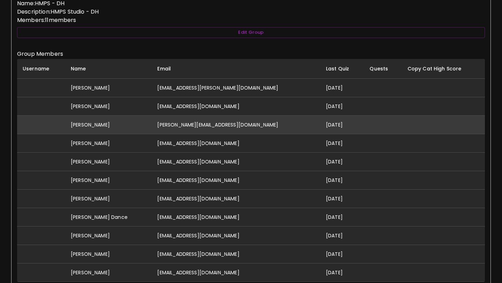
scroll to position [141, 0]
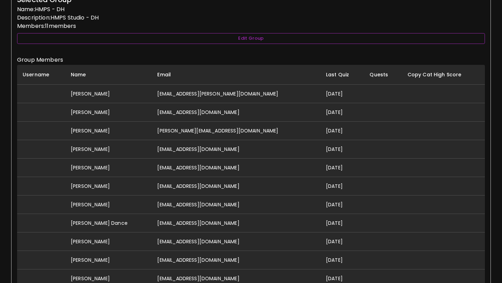
click at [273, 40] on button "Edit Group" at bounding box center [251, 38] width 468 height 11
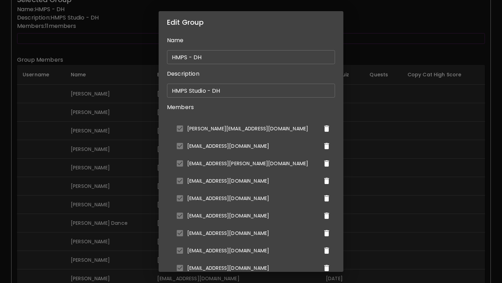
scroll to position [93, 0]
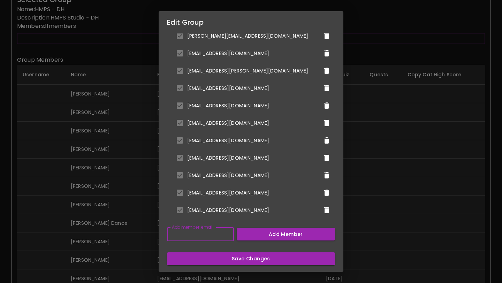
click at [220, 231] on input "Add member email" at bounding box center [200, 234] width 67 height 14
paste input "[EMAIL_ADDRESS][DOMAIN_NAME]"
type input "[EMAIL_ADDRESS][DOMAIN_NAME]"
click at [245, 234] on button "Add Member" at bounding box center [286, 234] width 99 height 13
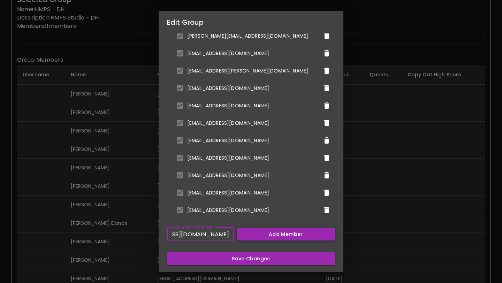
scroll to position [0, 0]
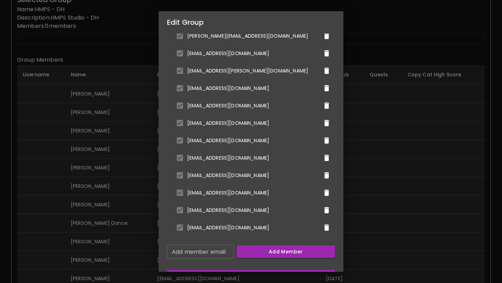
click at [219, 255] on input "Add member email" at bounding box center [200, 252] width 67 height 14
paste input "[EMAIL_ADDRESS][DOMAIN_NAME]"
type input "[EMAIL_ADDRESS][DOMAIN_NAME]"
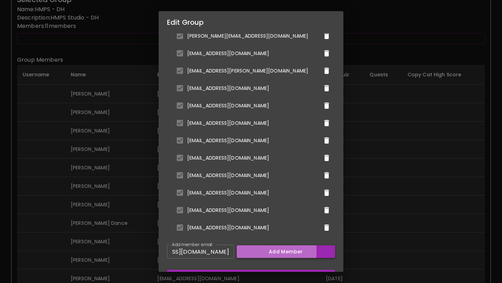
scroll to position [0, 0]
click at [246, 251] on button "Add Member" at bounding box center [286, 251] width 99 height 13
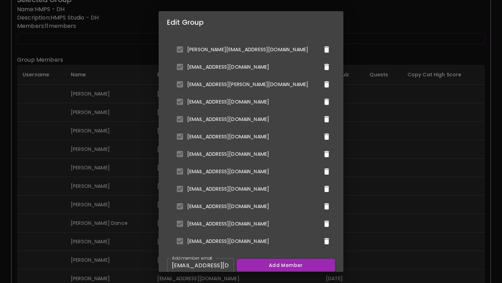
scroll to position [110, 0]
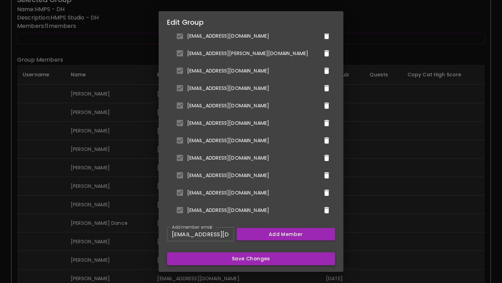
click at [244, 257] on button "Save Changes" at bounding box center [251, 258] width 168 height 13
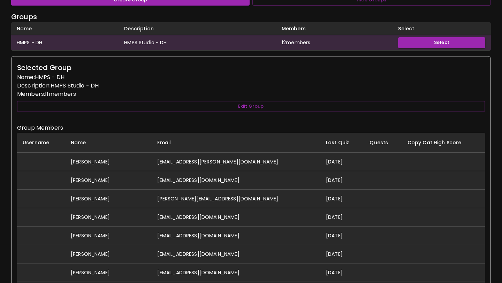
scroll to position [48, 0]
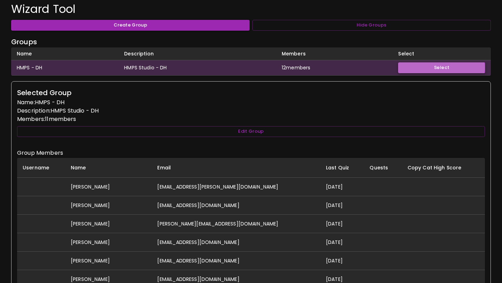
click at [441, 68] on button "Select" at bounding box center [441, 67] width 87 height 11
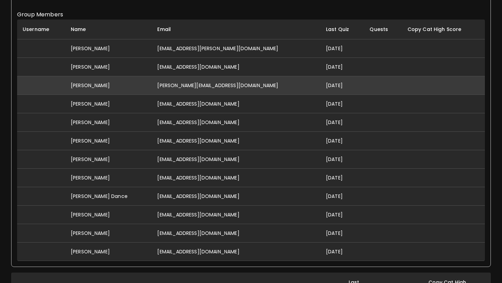
scroll to position [74, 0]
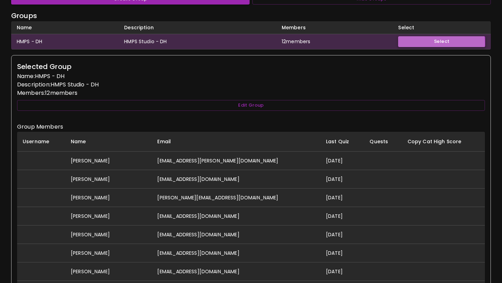
click at [419, 43] on button "Select" at bounding box center [441, 41] width 87 height 11
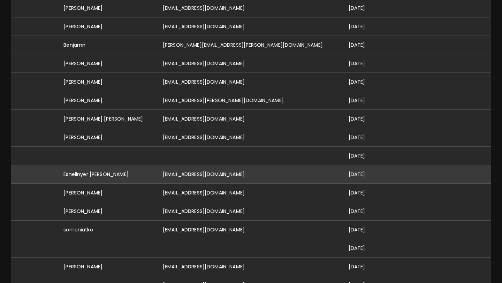
scroll to position [775, 0]
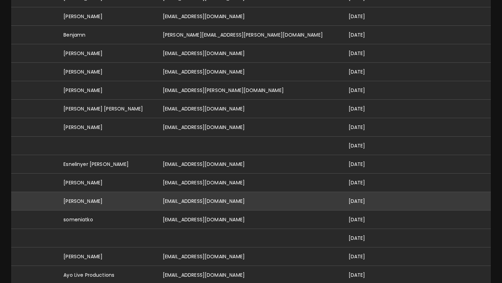
click at [243, 192] on td "[EMAIL_ADDRESS][DOMAIN_NAME]" at bounding box center [250, 201] width 186 height 18
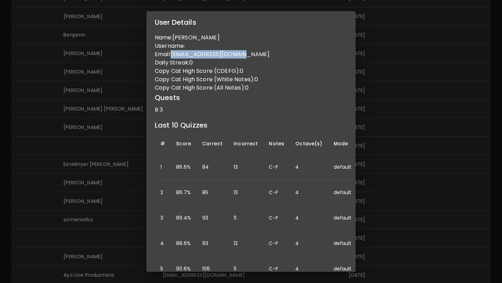
drag, startPoint x: 173, startPoint y: 54, endPoint x: 247, endPoint y: 55, distance: 74.2
click at [247, 55] on p "Email: ashleymovold@gmail.com" at bounding box center [251, 54] width 192 height 8
copy p "[EMAIL_ADDRESS][DOMAIN_NAME]"
click at [398, 75] on div "User Details Name: Ashley Varian Username: Email: ashleymovold@gmail.com Daily …" at bounding box center [251, 141] width 502 height 283
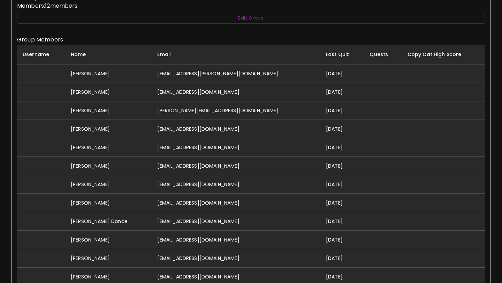
scroll to position [140, 0]
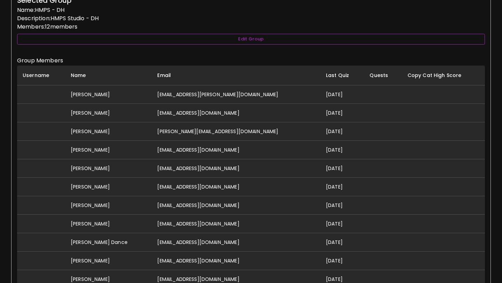
click at [286, 40] on button "Edit Group" at bounding box center [251, 39] width 468 height 11
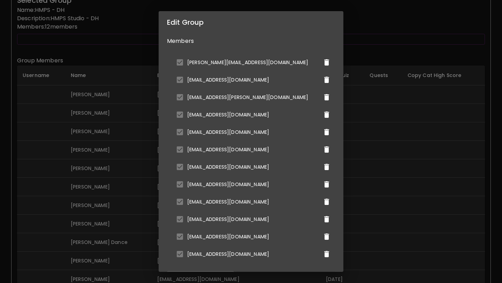
scroll to position [110, 0]
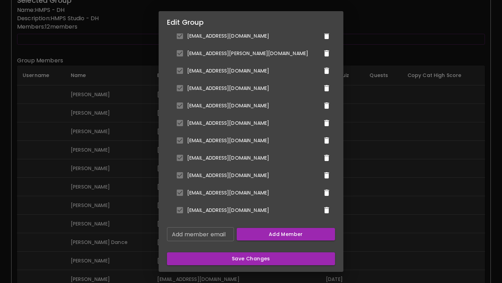
click at [211, 232] on input "Add member email" at bounding box center [200, 234] width 67 height 14
paste input "[EMAIL_ADDRESS][DOMAIN_NAME]"
type input "[EMAIL_ADDRESS][DOMAIN_NAME]"
click at [255, 233] on button "Add Member" at bounding box center [286, 234] width 99 height 13
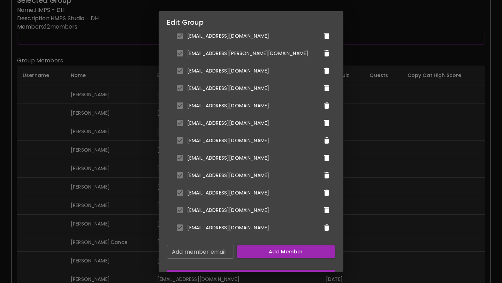
scroll to position [128, 0]
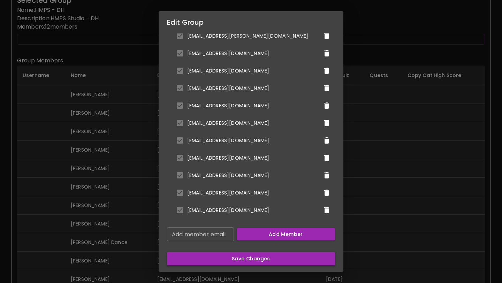
click at [245, 260] on button "Save Changes" at bounding box center [251, 258] width 168 height 13
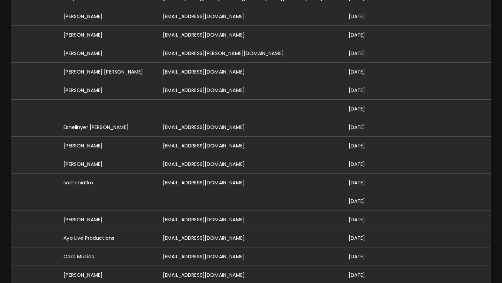
scroll to position [888, 0]
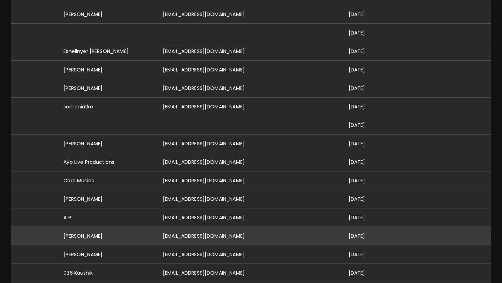
click at [215, 227] on td "[EMAIL_ADDRESS][DOMAIN_NAME]" at bounding box center [250, 236] width 186 height 18
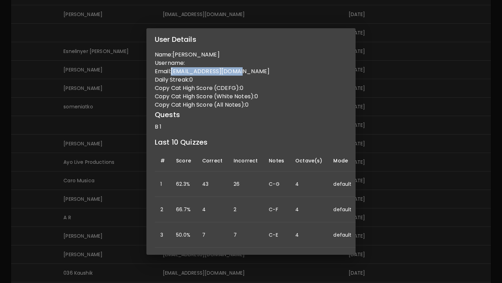
drag, startPoint x: 173, startPoint y: 79, endPoint x: 238, endPoint y: 81, distance: 65.2
click at [238, 76] on p "Email: jackschlich@gmail.com" at bounding box center [251, 71] width 192 height 8
click at [359, 85] on div "User Details Name: Jack Schlichenmaier Username: Email: jackschlich@gmail.com D…" at bounding box center [251, 141] width 502 height 283
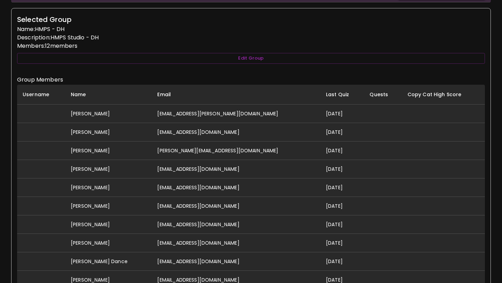
scroll to position [122, 0]
click at [292, 56] on button "Edit Group" at bounding box center [251, 57] width 468 height 11
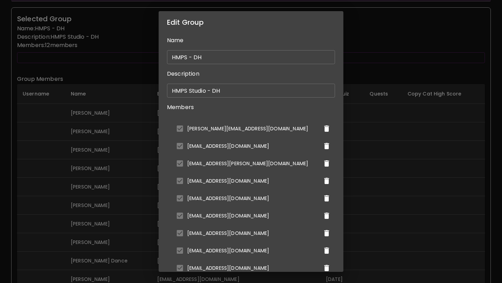
scroll to position [128, 0]
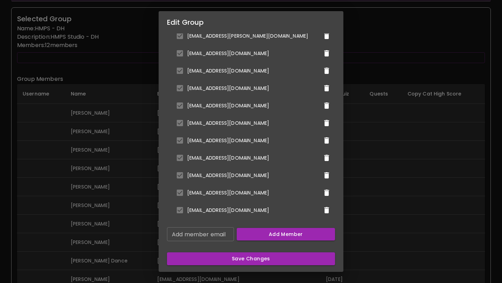
click at [211, 238] on input "Add member email" at bounding box center [200, 234] width 67 height 14
paste input "[EMAIL_ADDRESS][DOMAIN_NAME]"
type input "[EMAIL_ADDRESS][DOMAIN_NAME]"
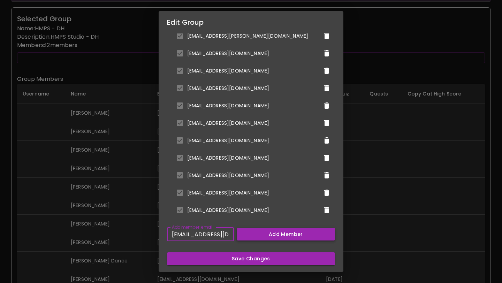
click at [248, 232] on button "Add Member" at bounding box center [286, 234] width 99 height 13
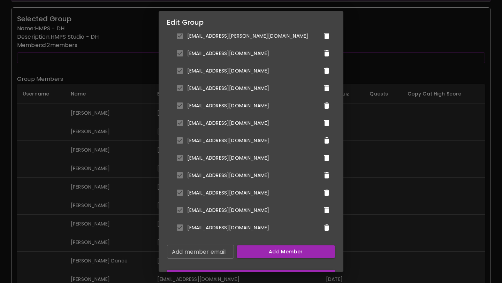
scroll to position [145, 0]
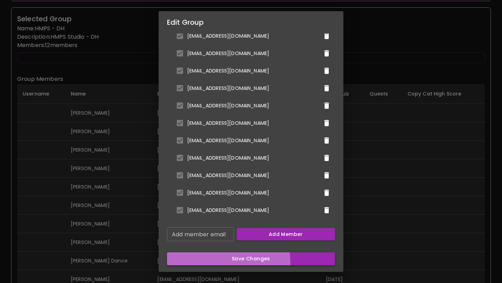
click at [243, 262] on button "Save Changes" at bounding box center [251, 258] width 168 height 13
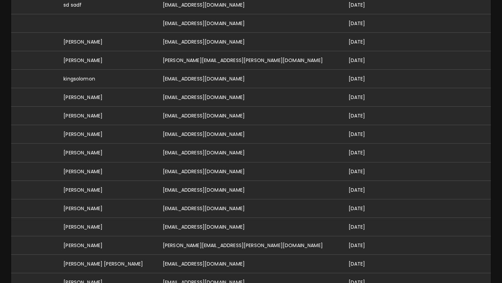
scroll to position [1196, 0]
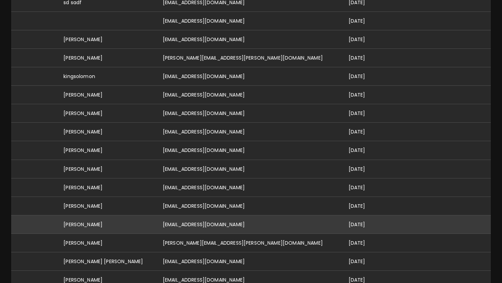
click at [205, 215] on td "[EMAIL_ADDRESS][DOMAIN_NAME]" at bounding box center [250, 224] width 186 height 18
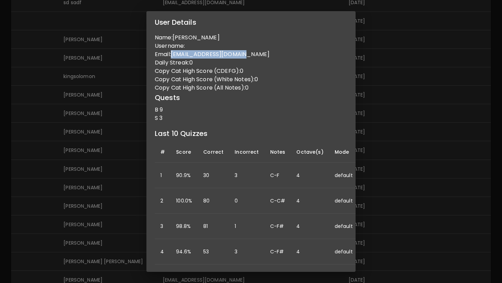
drag, startPoint x: 172, startPoint y: 54, endPoint x: 239, endPoint y: 56, distance: 66.9
click at [239, 56] on p "Email: lanangillett@gmail.com" at bounding box center [251, 54] width 192 height 8
click at [377, 81] on div "User Details Name: Lana Gillett Username: Email: lanangillett@gmail.com Daily S…" at bounding box center [251, 141] width 502 height 283
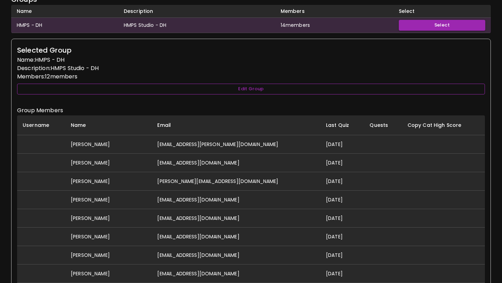
scroll to position [89, 0]
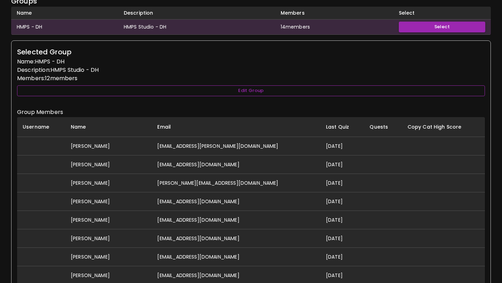
click at [292, 92] on button "Edit Group" at bounding box center [251, 90] width 468 height 11
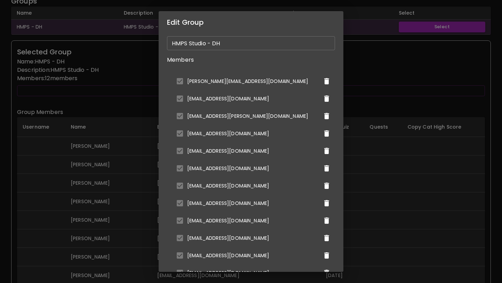
scroll to position [145, 0]
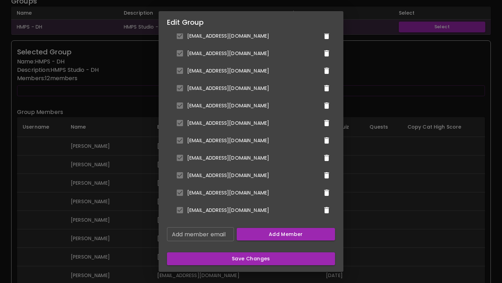
click at [221, 228] on div "Add member email Add member email" at bounding box center [200, 234] width 67 height 14
paste input "[EMAIL_ADDRESS][DOMAIN_NAME]"
type input "[EMAIL_ADDRESS][DOMAIN_NAME]"
click at [250, 236] on button "Add Member" at bounding box center [286, 234] width 99 height 13
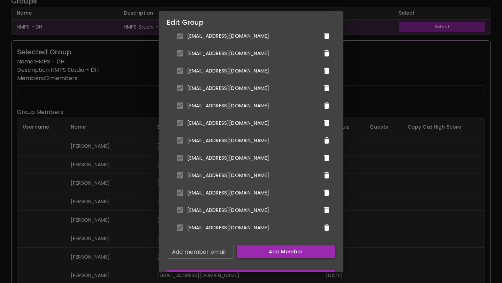
scroll to position [162, 0]
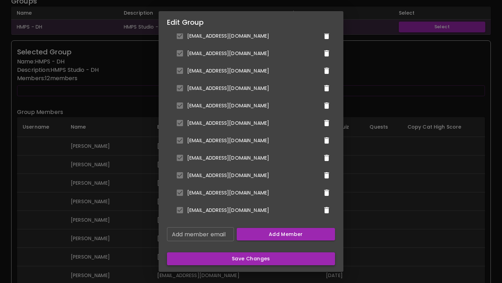
click at [245, 260] on button "Save Changes" at bounding box center [251, 258] width 168 height 13
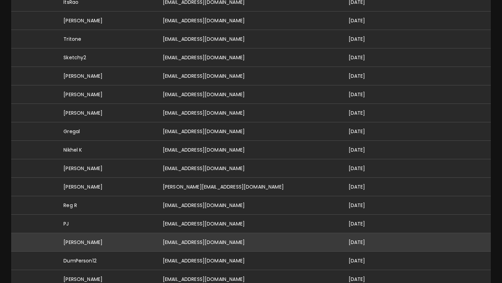
scroll to position [1498, 0]
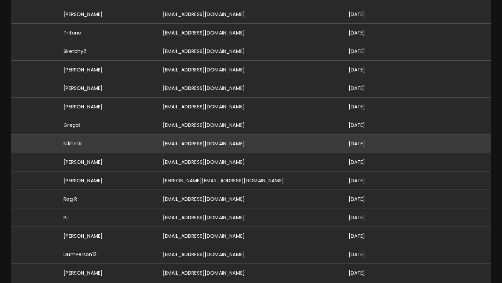
click at [229, 134] on td "[EMAIL_ADDRESS][DOMAIN_NAME]" at bounding box center [250, 143] width 186 height 18
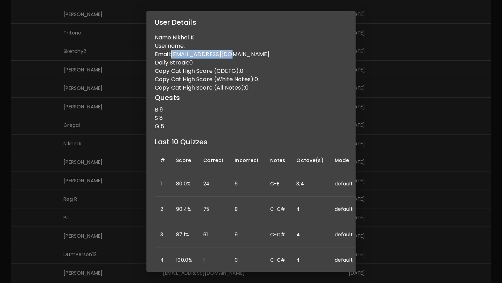
drag, startPoint x: 173, startPoint y: 54, endPoint x: 233, endPoint y: 55, distance: 61.0
click at [233, 55] on p "Email: nikhelmk@gmail.com" at bounding box center [251, 54] width 192 height 8
click at [385, 115] on div "User Details Name: Nikhel K Username: Email: nikhelmk@gmail.com Daily Streak: 0…" at bounding box center [251, 141] width 502 height 283
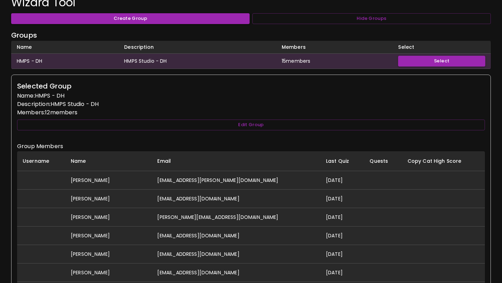
scroll to position [0, 0]
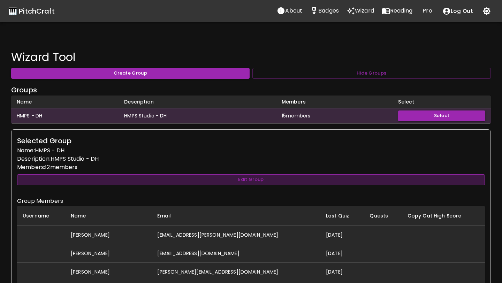
click at [268, 183] on button "Edit Group" at bounding box center [251, 179] width 468 height 11
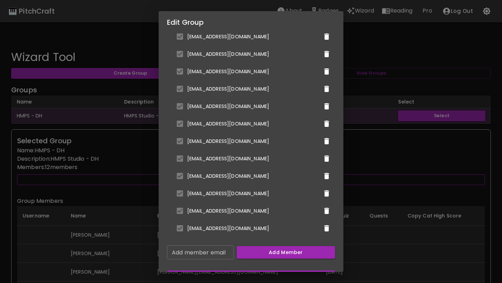
scroll to position [162, 0]
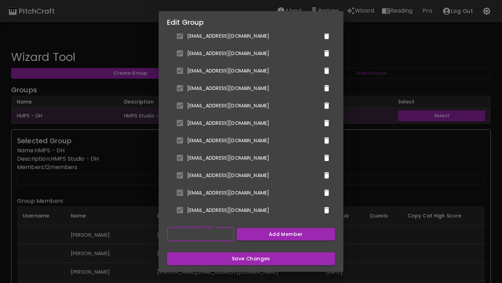
click at [219, 235] on input "Add member email" at bounding box center [200, 234] width 67 height 14
paste input "[EMAIL_ADDRESS][DOMAIN_NAME]"
type input "[EMAIL_ADDRESS][DOMAIN_NAME]"
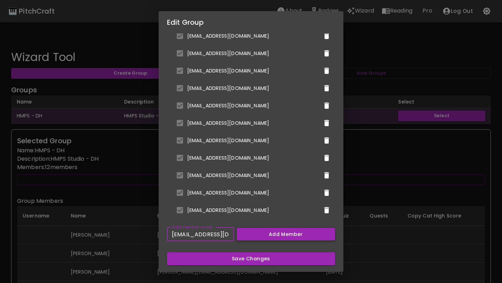
click at [250, 232] on button "Add Member" at bounding box center [286, 234] width 99 height 13
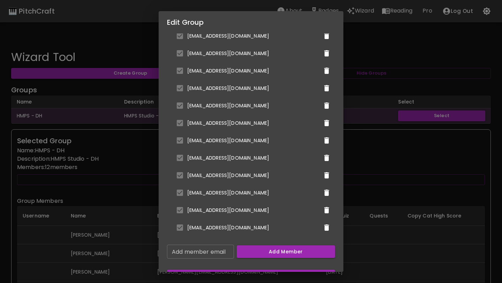
scroll to position [180, 0]
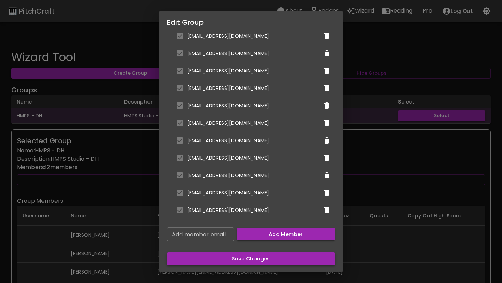
click at [250, 261] on button "Save Changes" at bounding box center [251, 258] width 168 height 13
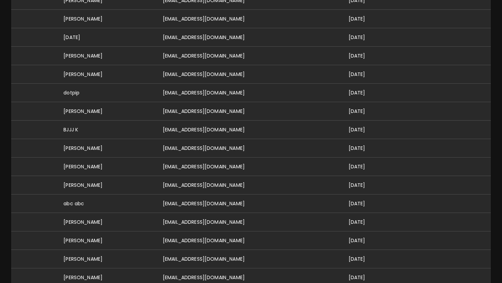
scroll to position [1854, 0]
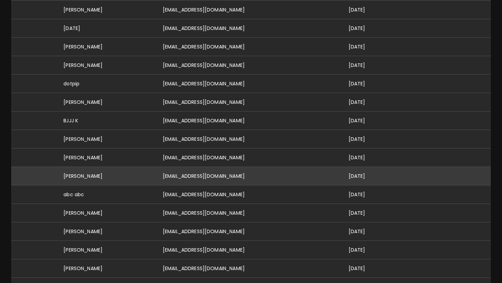
click at [249, 167] on td "[EMAIL_ADDRESS][DOMAIN_NAME]" at bounding box center [250, 176] width 186 height 18
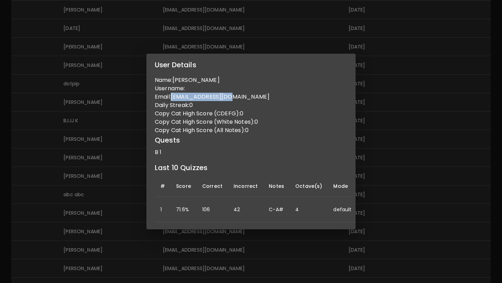
drag, startPoint x: 174, startPoint y: 97, endPoint x: 233, endPoint y: 100, distance: 59.7
click at [233, 100] on p "Email: gdavis22@gmail.com" at bounding box center [251, 97] width 192 height 8
click at [387, 133] on div "User Details Name: Gabe Davis Username: Email: gdavis22@gmail.com Daily Streak:…" at bounding box center [251, 141] width 502 height 283
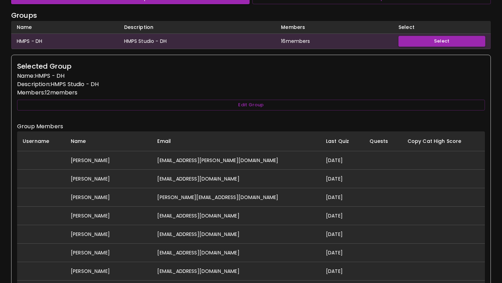
scroll to position [81, 0]
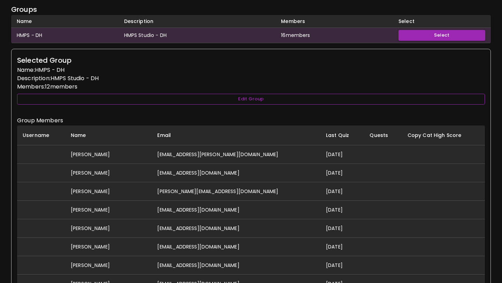
click at [282, 98] on button "Edit Group" at bounding box center [251, 99] width 468 height 11
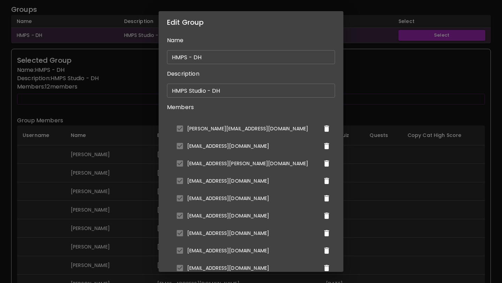
scroll to position [180, 0]
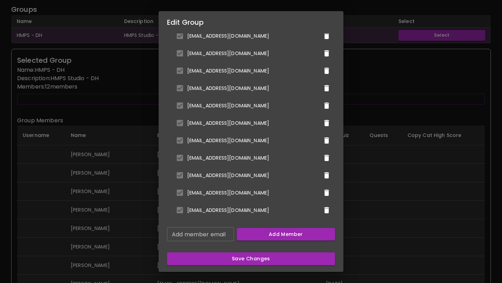
click at [222, 240] on input "Add member email" at bounding box center [200, 234] width 67 height 14
paste input "[EMAIL_ADDRESS][DOMAIN_NAME]"
type input "[EMAIL_ADDRESS][DOMAIN_NAME]"
click at [245, 236] on button "Add Member" at bounding box center [286, 234] width 99 height 13
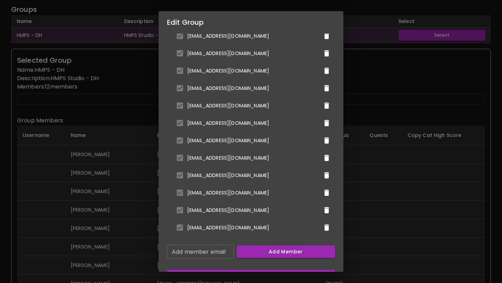
scroll to position [197, 0]
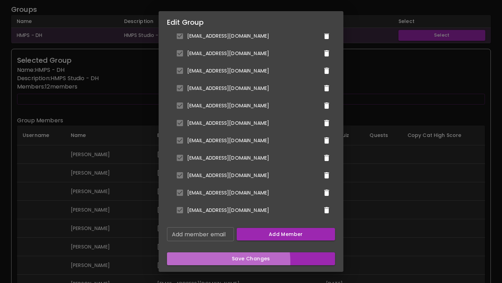
click at [237, 262] on button "Save Changes" at bounding box center [251, 258] width 168 height 13
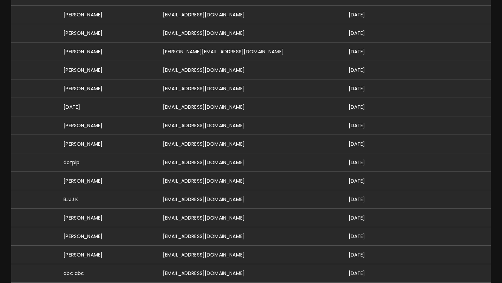
scroll to position [1776, 0]
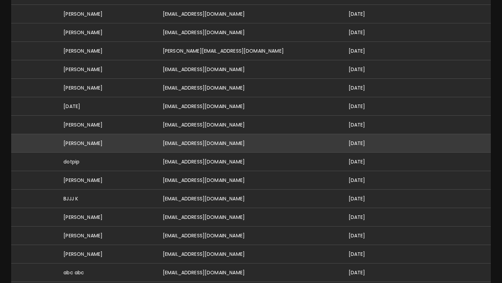
click at [206, 134] on td "[EMAIL_ADDRESS][DOMAIN_NAME]" at bounding box center [250, 143] width 186 height 18
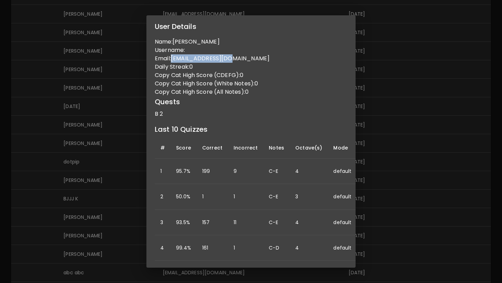
drag, startPoint x: 173, startPoint y: 60, endPoint x: 232, endPoint y: 62, distance: 59.3
click at [232, 62] on p "Email: jgovek71@gmail.com" at bounding box center [251, 58] width 192 height 8
click at [370, 168] on div "User Details Name: Jeff Govek Username: Email: jgovek71@gmail.com Daily Streak:…" at bounding box center [251, 141] width 502 height 283
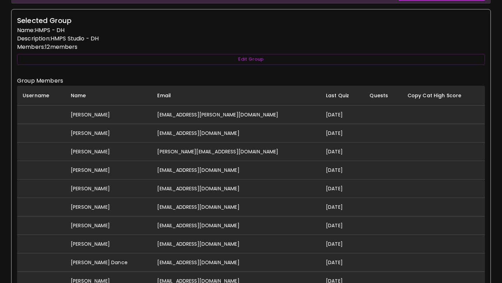
scroll to position [0, 0]
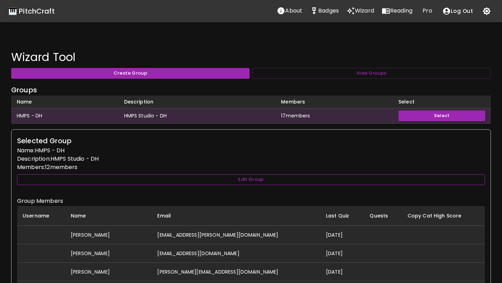
click at [253, 178] on button "Edit Group" at bounding box center [251, 179] width 468 height 11
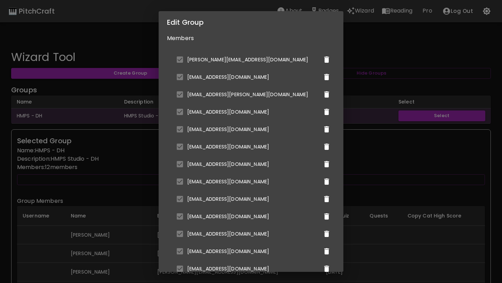
scroll to position [197, 0]
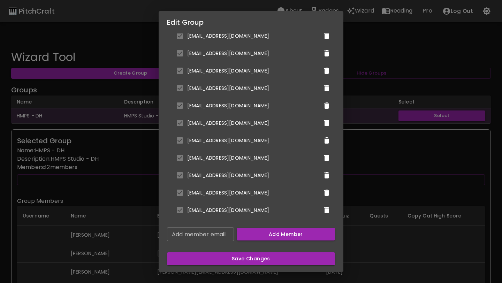
click at [216, 232] on input "Add member email" at bounding box center [200, 234] width 67 height 14
paste input "[EMAIL_ADDRESS][DOMAIN_NAME]"
type input "[EMAIL_ADDRESS][DOMAIN_NAME]"
click at [247, 236] on button "Add Member" at bounding box center [286, 234] width 99 height 13
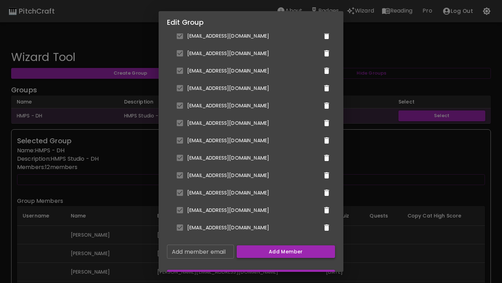
scroll to position [215, 0]
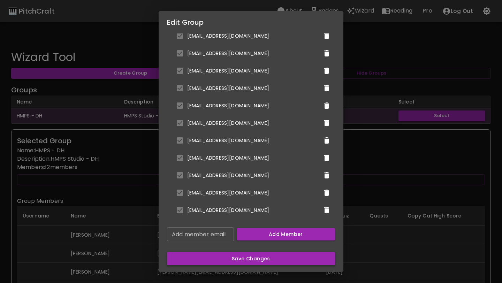
click at [239, 256] on button "Save Changes" at bounding box center [251, 258] width 168 height 13
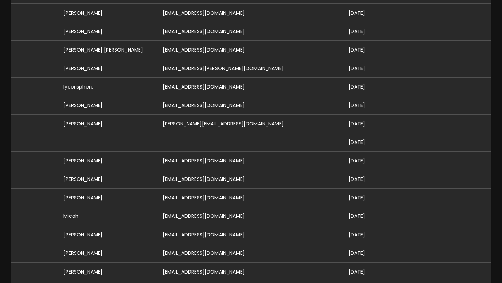
scroll to position [2276, 0]
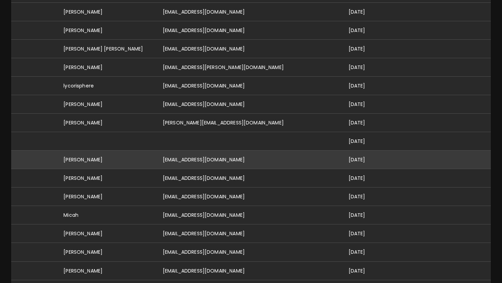
click at [238, 151] on td "[EMAIL_ADDRESS][DOMAIN_NAME]" at bounding box center [250, 160] width 186 height 18
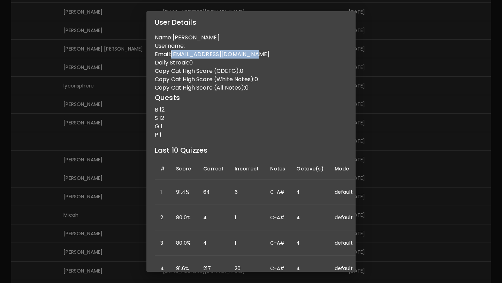
drag, startPoint x: 173, startPoint y: 55, endPoint x: 256, endPoint y: 54, distance: 83.3
click at [256, 54] on p "Email: sofiafreeman014@gmail.com" at bounding box center [251, 54] width 192 height 8
click at [370, 72] on div "User Details Name: sofia freeman Username: Email: sofiafreeman014@gmail.com Dai…" at bounding box center [251, 141] width 502 height 283
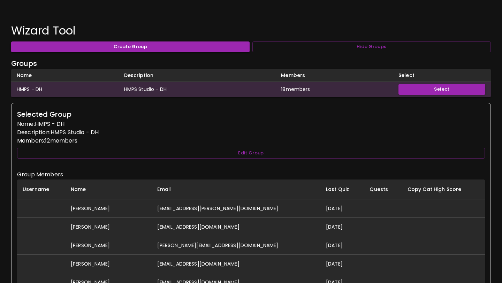
scroll to position [117, 0]
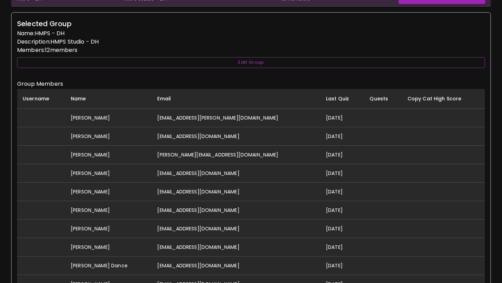
click at [306, 59] on button "Edit Group" at bounding box center [251, 62] width 468 height 11
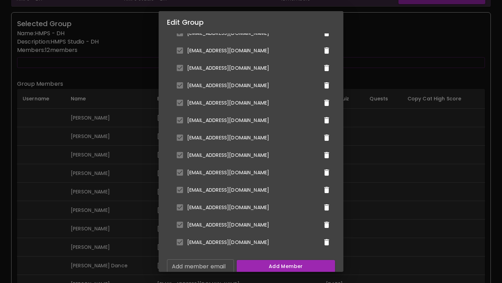
scroll to position [215, 0]
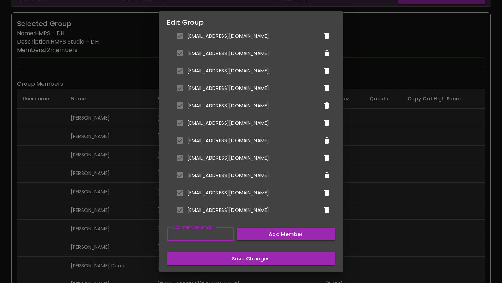
click at [205, 240] on input "Add member email" at bounding box center [200, 234] width 67 height 14
paste input "[EMAIL_ADDRESS][DOMAIN_NAME]"
type input "[EMAIL_ADDRESS][DOMAIN_NAME]"
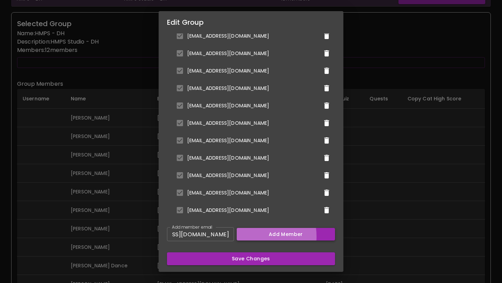
scroll to position [0, 0]
click at [243, 236] on button "Add Member" at bounding box center [286, 234] width 99 height 13
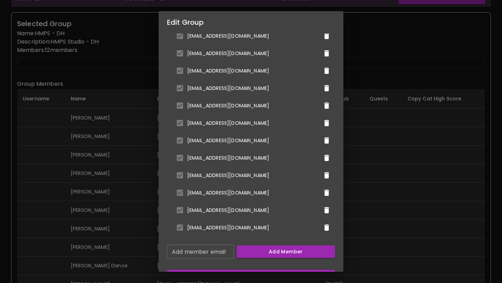
scroll to position [232, 0]
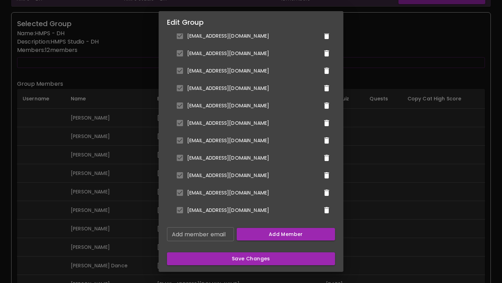
click at [235, 260] on button "Save Changes" at bounding box center [251, 258] width 168 height 13
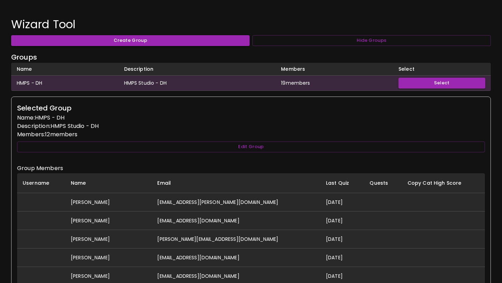
scroll to position [0, 0]
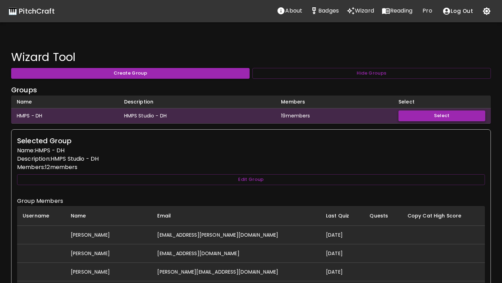
click at [437, 114] on button "Select" at bounding box center [441, 115] width 87 height 11
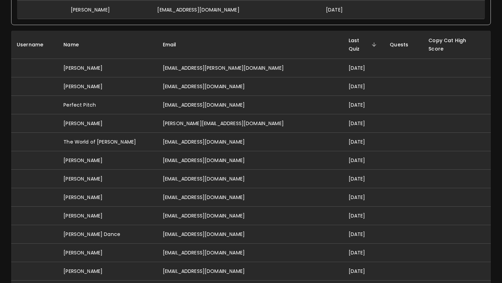
scroll to position [560, 0]
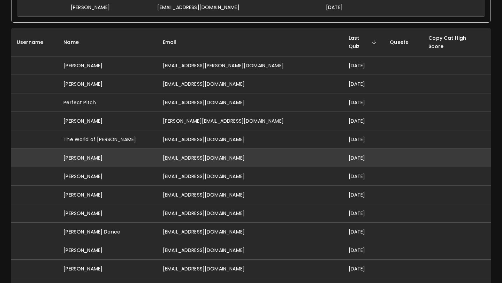
click at [343, 149] on td "[DATE]" at bounding box center [363, 157] width 41 height 18
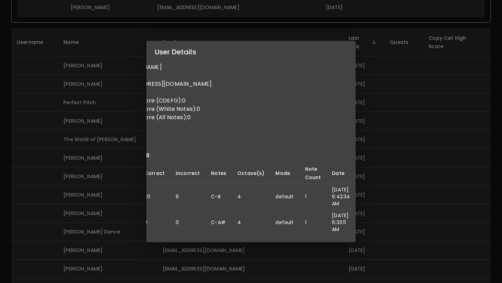
scroll to position [0, 0]
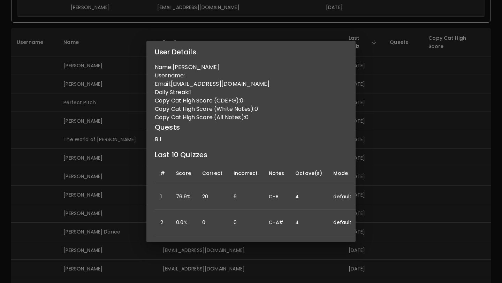
click at [373, 163] on div "User Details Name: Bernie Belmonti Username: Email: berniebelmonti@gmail.com Da…" at bounding box center [251, 141] width 502 height 283
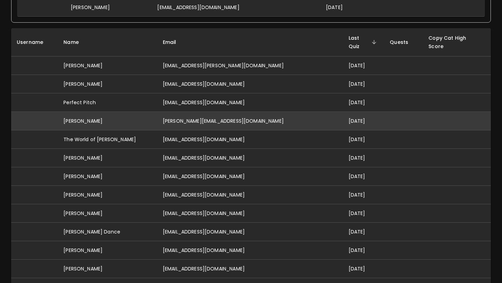
click at [263, 115] on td "[PERSON_NAME][EMAIL_ADDRESS][DOMAIN_NAME]" at bounding box center [250, 121] width 186 height 18
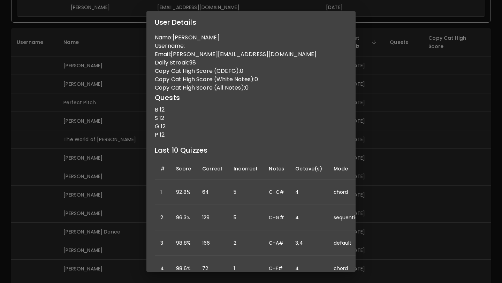
click at [409, 132] on div "User Details Name: David Hall Username: Email: david@hallmusicproductions.com D…" at bounding box center [251, 141] width 502 height 283
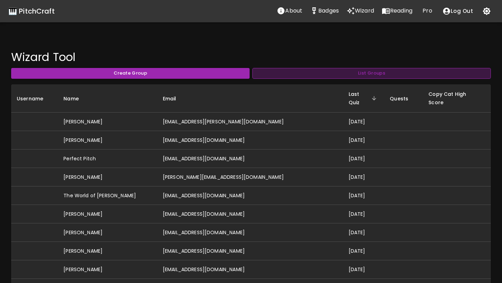
click at [342, 72] on button "List Groups" at bounding box center [371, 73] width 238 height 11
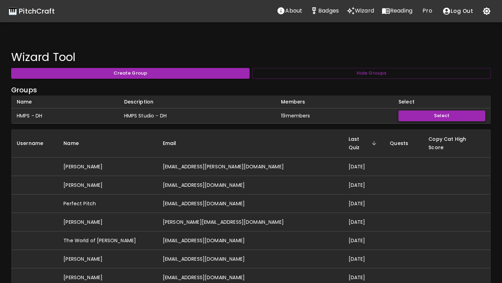
click at [409, 115] on button "Select" at bounding box center [441, 115] width 87 height 11
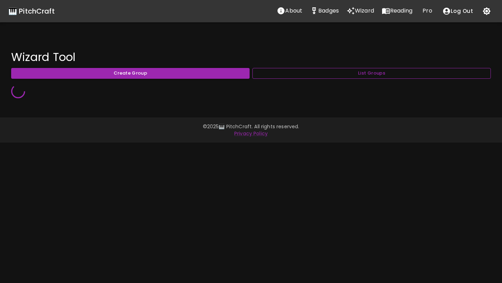
click at [398, 75] on button "List Groups" at bounding box center [371, 73] width 238 height 11
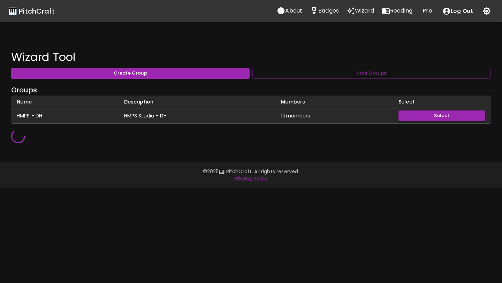
click at [421, 115] on button "Select" at bounding box center [441, 115] width 87 height 11
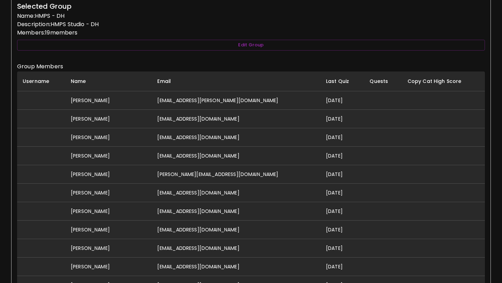
scroll to position [138, 0]
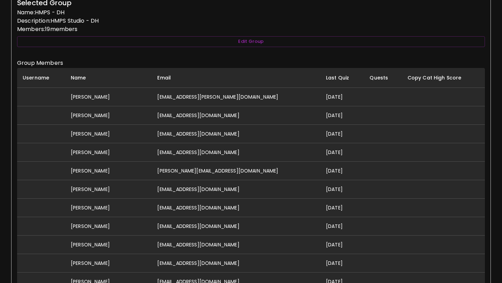
click at [320, 77] on th "Last Quiz" at bounding box center [342, 78] width 44 height 20
click at [85, 75] on th "Name" at bounding box center [108, 78] width 86 height 20
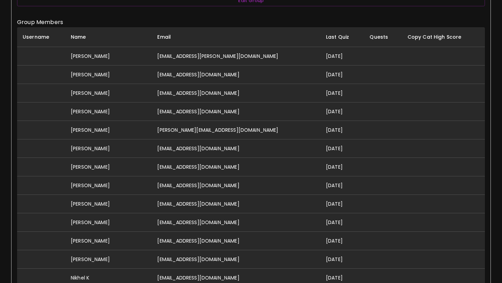
scroll to position [43, 0]
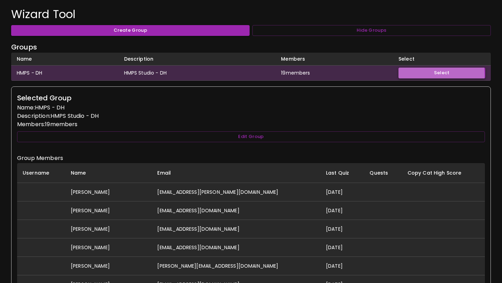
click at [409, 75] on button "Select" at bounding box center [441, 73] width 87 height 11
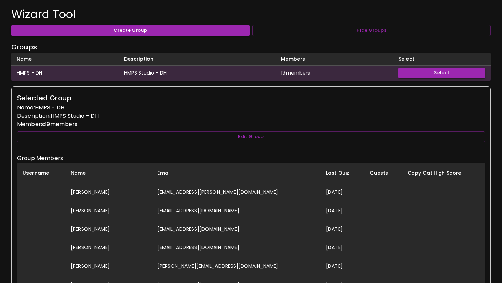
click at [320, 173] on th "Last Quiz" at bounding box center [342, 173] width 44 height 20
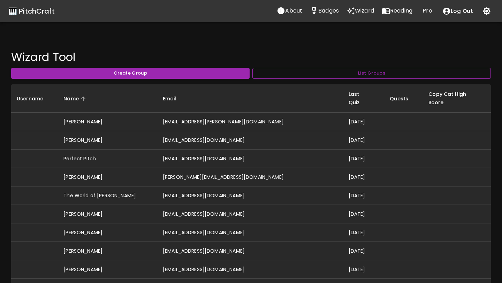
click at [313, 70] on button "List Groups" at bounding box center [371, 73] width 238 height 11
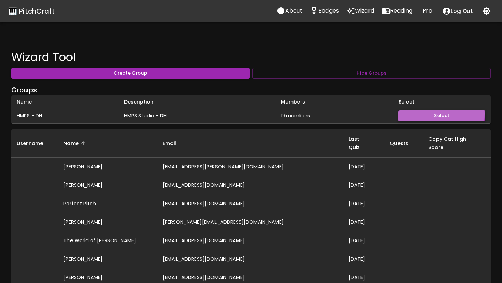
click at [415, 114] on button "Select" at bounding box center [441, 115] width 87 height 11
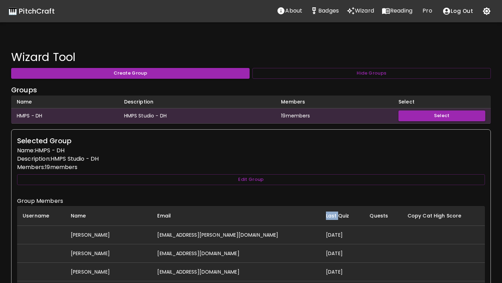
drag, startPoint x: 314, startPoint y: 214, endPoint x: 283, endPoint y: 216, distance: 31.1
click at [287, 216] on tr "Username Name Email Last Quiz Quests Copy Cat High Score" at bounding box center [251, 216] width 468 height 20
click at [174, 215] on th "Email" at bounding box center [236, 216] width 169 height 20
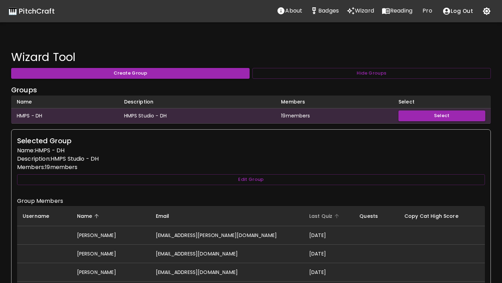
click at [309, 217] on span "Last Quiz" at bounding box center [325, 216] width 32 height 8
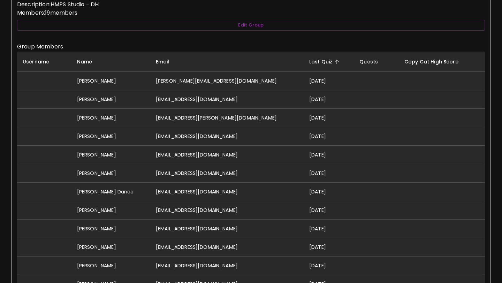
scroll to position [145, 0]
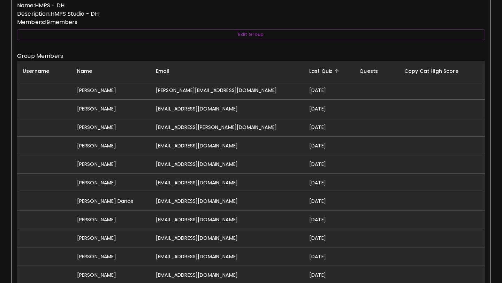
click at [309, 70] on span "Last Quiz" at bounding box center [325, 71] width 32 height 8
click at [308, 89] on td "[DATE]" at bounding box center [329, 90] width 50 height 18
click at [309, 69] on span "Last Quiz" at bounding box center [325, 71] width 32 height 8
click at [225, 90] on td "[PERSON_NAME][EMAIL_ADDRESS][DOMAIN_NAME]" at bounding box center [226, 90] width 153 height 18
click at [176, 72] on span "Email" at bounding box center [167, 71] width 23 height 8
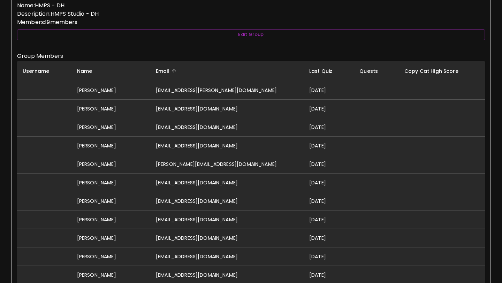
click at [176, 72] on span "Email" at bounding box center [167, 71] width 23 height 8
click at [309, 69] on span "Last Quiz" at bounding box center [325, 71] width 32 height 8
click at [309, 70] on span "Last Quiz" at bounding box center [325, 71] width 32 height 8
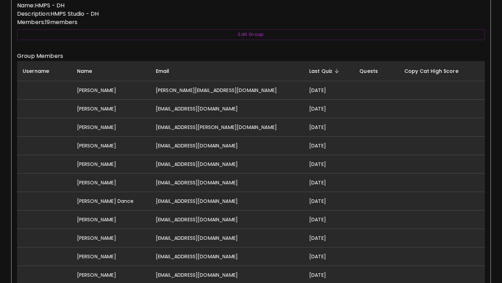
click at [309, 70] on span "Last Quiz" at bounding box center [325, 71] width 32 height 8
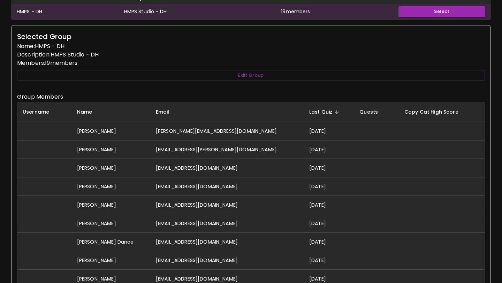
scroll to position [118, 0]
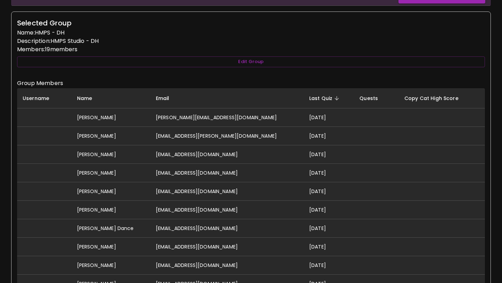
click at [309, 97] on span "Last Quiz" at bounding box center [325, 98] width 32 height 8
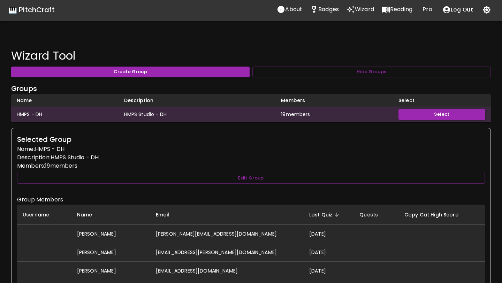
scroll to position [0, 0]
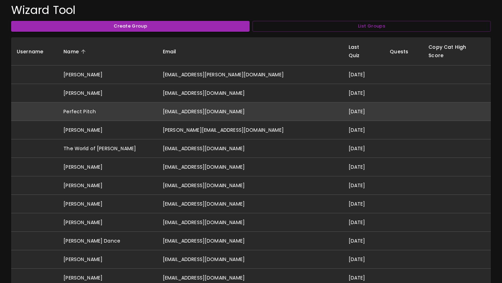
scroll to position [21, 0]
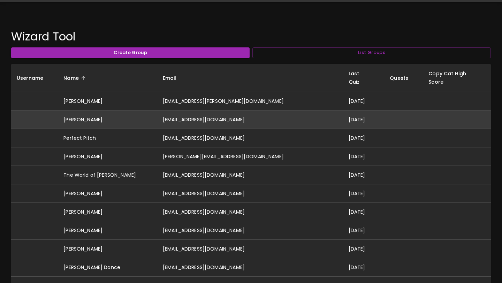
click at [242, 110] on td "[EMAIL_ADDRESS][DOMAIN_NAME]" at bounding box center [250, 119] width 186 height 18
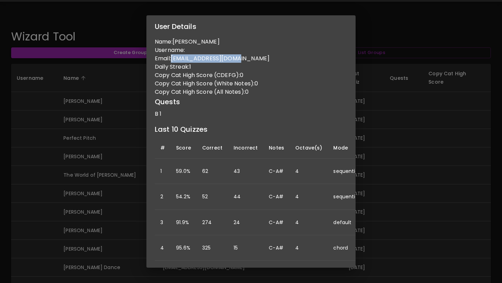
drag, startPoint x: 173, startPoint y: 61, endPoint x: 239, endPoint y: 62, distance: 65.9
click at [239, 62] on p "Email: [EMAIL_ADDRESS][DOMAIN_NAME]" at bounding box center [251, 58] width 192 height 8
copy p "[EMAIL_ADDRESS][DOMAIN_NAME]"
click at [109, 158] on div "User Details Name: [PERSON_NAME] Username: Email: [EMAIL_ADDRESS][DOMAIN_NAME] …" at bounding box center [251, 141] width 502 height 283
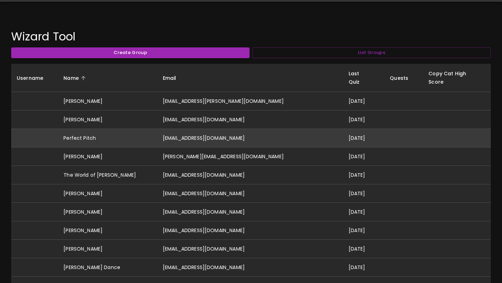
click at [270, 129] on td "[EMAIL_ADDRESS][DOMAIN_NAME]" at bounding box center [250, 138] width 186 height 18
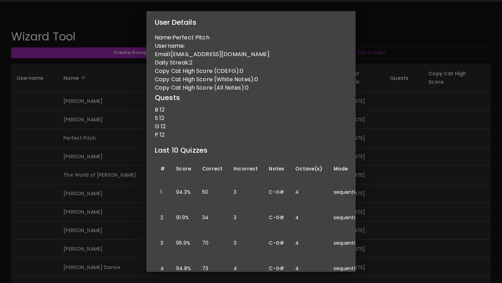
drag, startPoint x: 273, startPoint y: 53, endPoint x: 172, endPoint y: 54, distance: 101.1
click at [172, 54] on p "Email: [EMAIL_ADDRESS][DOMAIN_NAME]" at bounding box center [251, 54] width 192 height 8
copy p "[EMAIL_ADDRESS][DOMAIN_NAME]"
click at [129, 136] on div "User Details Name: Perfect Pitch Username: Email: [EMAIL_ADDRESS][DOMAIN_NAME] …" at bounding box center [251, 141] width 502 height 283
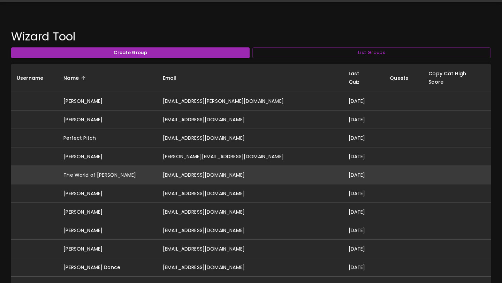
click at [198, 166] on td "[EMAIL_ADDRESS][DOMAIN_NAME]" at bounding box center [250, 175] width 186 height 18
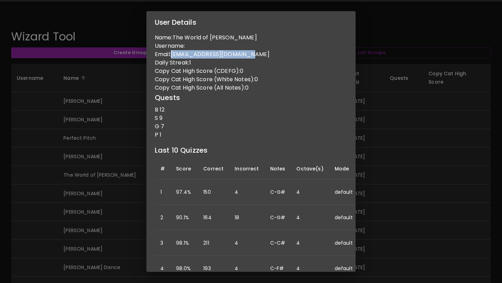
drag, startPoint x: 246, startPoint y: 55, endPoint x: 173, endPoint y: 58, distance: 72.9
click at [173, 58] on p "Email: [EMAIL_ADDRESS][DOMAIN_NAME]" at bounding box center [251, 54] width 192 height 8
copy p "[EMAIL_ADDRESS][DOMAIN_NAME]"
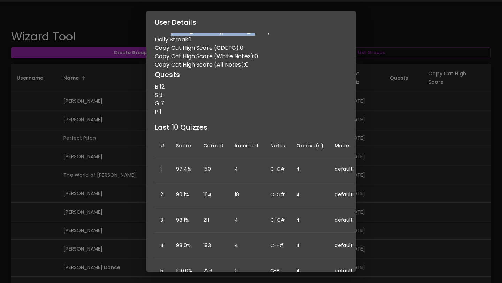
scroll to position [0, 0]
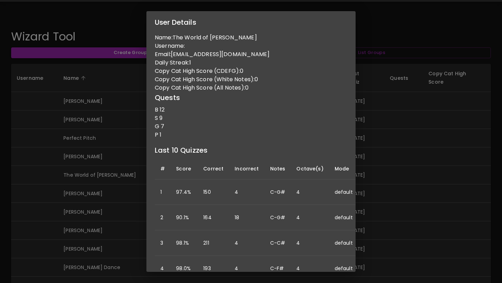
click at [127, 147] on div "User Details Name: The World of Yuri Username: Email: iuriferreira53@gmail.com …" at bounding box center [251, 141] width 502 height 283
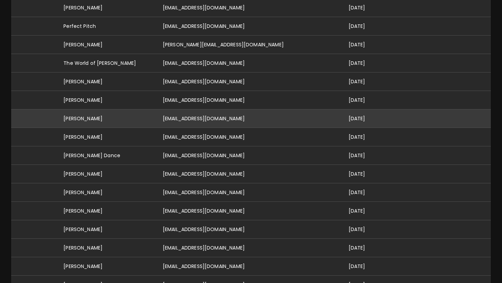
scroll to position [133, 0]
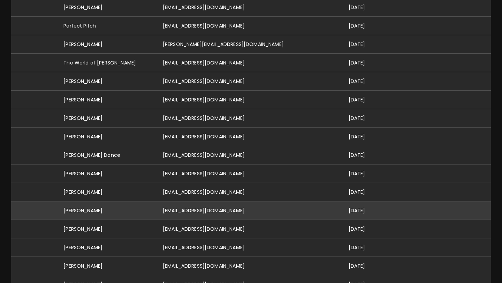
click at [212, 201] on td "[EMAIL_ADDRESS][DOMAIN_NAME]" at bounding box center [250, 210] width 186 height 18
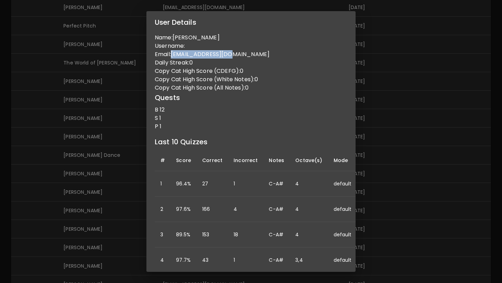
drag, startPoint x: 234, startPoint y: 53, endPoint x: 173, endPoint y: 51, distance: 61.0
click at [173, 51] on p "Email: ns159718@gmail.com" at bounding box center [251, 54] width 192 height 8
copy p "[EMAIL_ADDRESS][DOMAIN_NAME]"
click at [118, 130] on div "User Details Name: Neil Smith Username: Email: ns159718@gmail.com Daily Streak:…" at bounding box center [251, 141] width 502 height 283
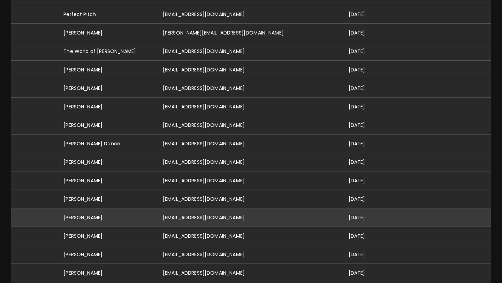
scroll to position [150, 0]
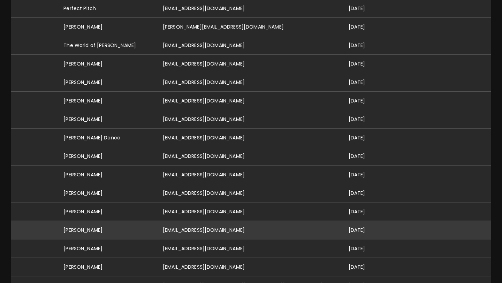
click at [205, 221] on td "[EMAIL_ADDRESS][DOMAIN_NAME]" at bounding box center [250, 230] width 186 height 18
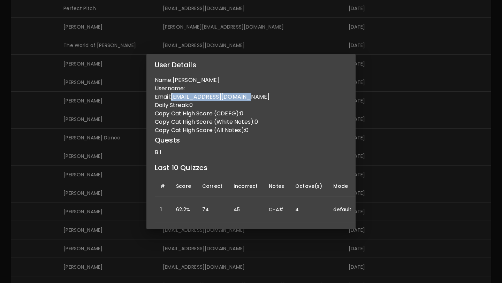
drag, startPoint x: 250, startPoint y: 96, endPoint x: 174, endPoint y: 99, distance: 76.0
click at [174, 99] on p "Email: calebbenscott@gmail.com" at bounding box center [251, 97] width 192 height 8
copy p "[EMAIL_ADDRESS][DOMAIN_NAME]"
click at [117, 116] on div "User Details Name: Caleb Scott Username: Email: calebbenscott@gmail.com Daily S…" at bounding box center [251, 141] width 502 height 283
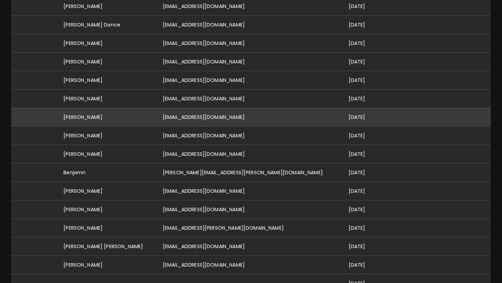
scroll to position [281, 0]
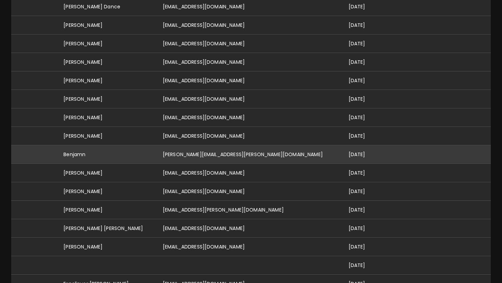
click at [212, 146] on td "[PERSON_NAME][EMAIL_ADDRESS][PERSON_NAME][DOMAIN_NAME]" at bounding box center [250, 154] width 186 height 18
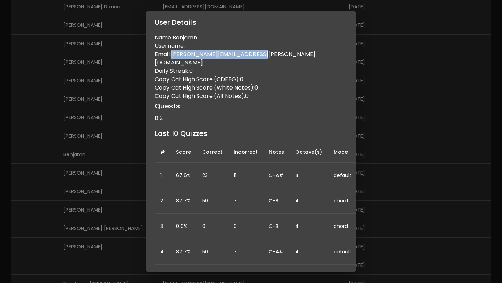
drag, startPoint x: 174, startPoint y: 55, endPoint x: 260, endPoint y: 56, distance: 86.1
click at [260, 56] on p "Email: benjamin.s.sandler@gmail.com" at bounding box center [251, 58] width 192 height 17
copy p "[PERSON_NAME][EMAIL_ADDRESS][PERSON_NAME][DOMAIN_NAME]"
click at [92, 127] on div "User Details Name: Benjamn Username: Email: benjamin.s.sandler@gmail.com Daily …" at bounding box center [251, 141] width 502 height 283
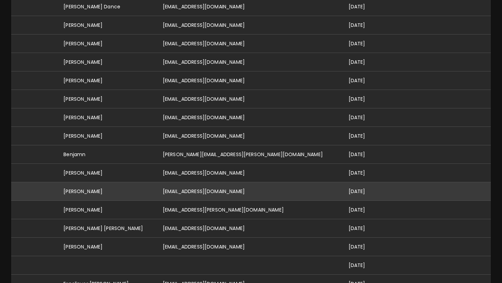
click at [191, 185] on td "[EMAIL_ADDRESS][DOMAIN_NAME]" at bounding box center [250, 191] width 186 height 18
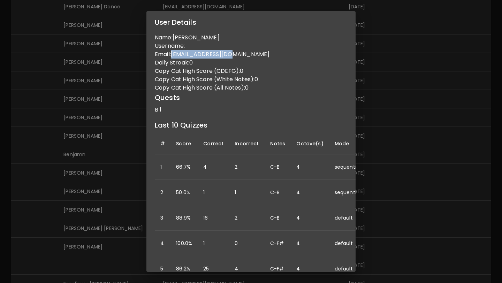
drag, startPoint x: 173, startPoint y: 55, endPoint x: 230, endPoint y: 56, distance: 57.9
click at [230, 56] on p "Email: jtkafare@gmail.com" at bounding box center [251, 54] width 192 height 8
copy p "[EMAIL_ADDRESS][DOMAIN_NAME]"
click at [99, 216] on div "User Details Name: Jonathan Username: Email: jtkafare@gmail.com Daily Streak: 0…" at bounding box center [251, 141] width 502 height 283
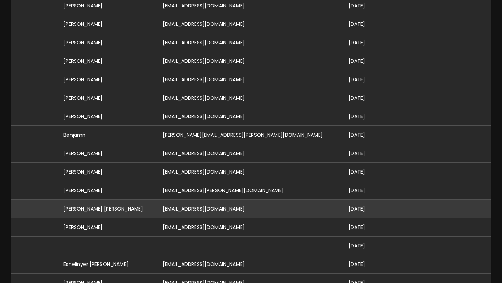
scroll to position [301, 0]
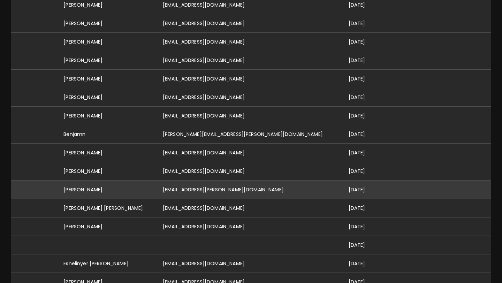
click at [214, 181] on td "[EMAIL_ADDRESS][PERSON_NAME][DOMAIN_NAME]" at bounding box center [250, 190] width 186 height 18
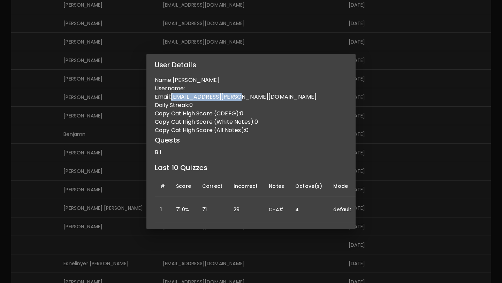
drag, startPoint x: 173, startPoint y: 102, endPoint x: 241, endPoint y: 101, distance: 68.3
click at [241, 101] on p "Email: aidan.groth@gmail.com" at bounding box center [251, 97] width 192 height 8
copy p "[EMAIL_ADDRESS][PERSON_NAME][DOMAIN_NAME]"
click at [107, 160] on div "User Details Name: Aidan Groth Username: Email: aidan.groth@gmail.com Daily Str…" at bounding box center [251, 141] width 502 height 283
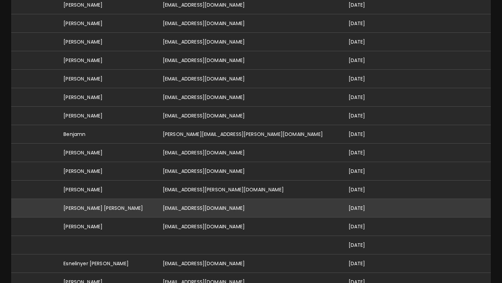
click at [191, 199] on td "[EMAIL_ADDRESS][DOMAIN_NAME]" at bounding box center [250, 208] width 186 height 18
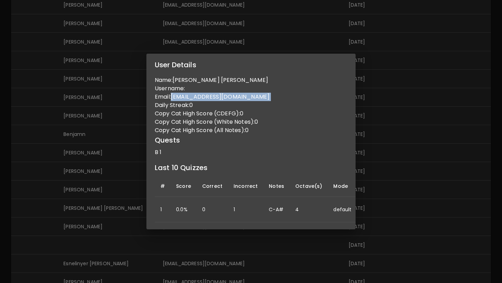
drag, startPoint x: 173, startPoint y: 97, endPoint x: 254, endPoint y: 100, distance: 81.2
click at [254, 100] on p "Email: dinodan2376@gmail.com" at bounding box center [251, 97] width 192 height 8
copy p "[EMAIL_ADDRESS][DOMAIN_NAME]"
click at [380, 100] on div "User Details Name: Dino Dan Username: Email: dinodan2376@gmail.com Daily Streak…" at bounding box center [251, 141] width 502 height 283
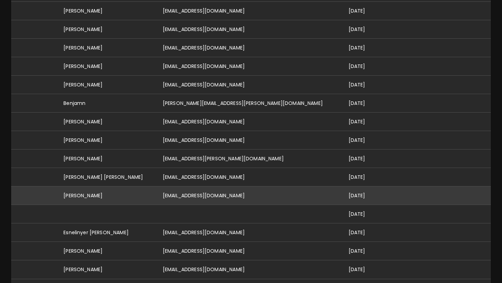
scroll to position [345, 0]
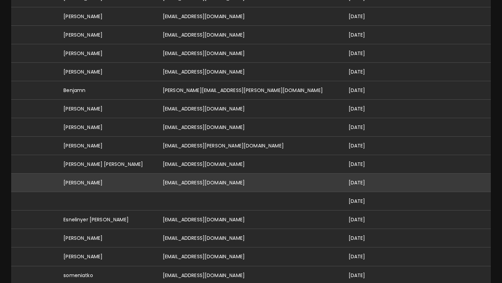
click at [202, 174] on td "[EMAIL_ADDRESS][DOMAIN_NAME]" at bounding box center [250, 183] width 186 height 18
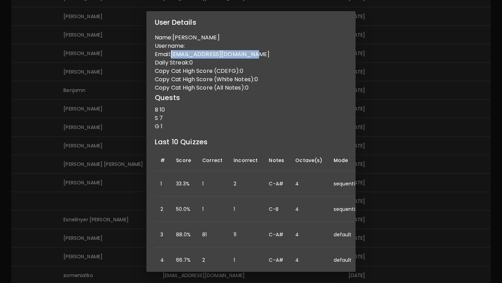
drag, startPoint x: 173, startPoint y: 54, endPoint x: 247, endPoint y: 56, distance: 73.9
click at [247, 56] on p "Email: iuriferreira533@gmail.com" at bounding box center [251, 54] width 192 height 8
copy p "[EMAIL_ADDRESS][DOMAIN_NAME]"
click at [119, 179] on div "User Details Name: Iuri Ferreira Username: Email: iuriferreira533@gmail.com Dai…" at bounding box center [251, 141] width 502 height 283
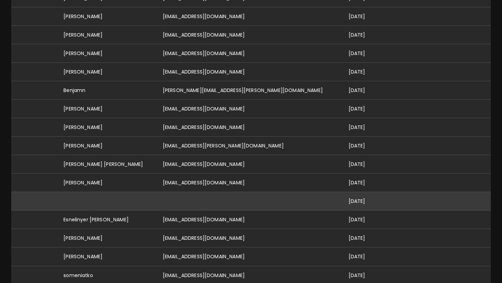
click at [197, 192] on td at bounding box center [250, 201] width 186 height 18
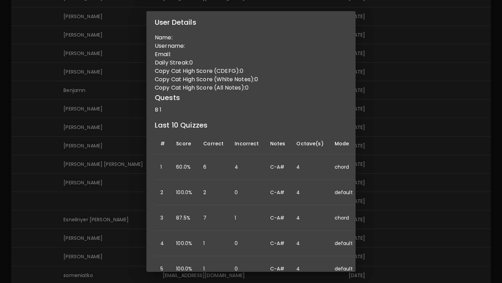
click at [115, 191] on div "User Details Name: Username: Email: Daily Streak: 0 Copy Cat High Score (CDEFG)…" at bounding box center [251, 141] width 502 height 283
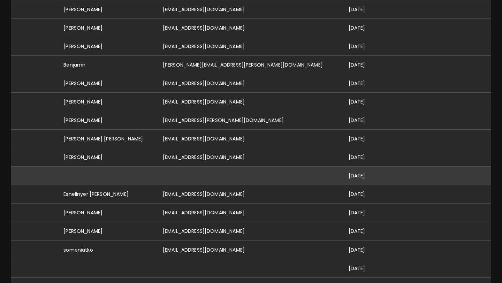
scroll to position [374, 0]
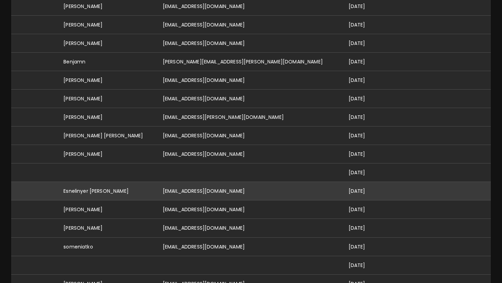
click at [196, 183] on td "[EMAIL_ADDRESS][DOMAIN_NAME]" at bounding box center [250, 191] width 186 height 18
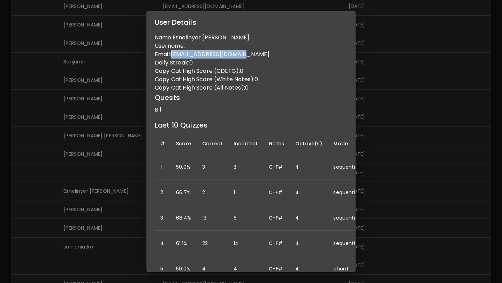
drag, startPoint x: 174, startPoint y: 55, endPoint x: 248, endPoint y: 51, distance: 75.0
click at [248, 51] on p "Email: germandihoos@gmail.com" at bounding box center [251, 54] width 192 height 8
click at [112, 197] on div "User Details Name: Esnelinyer Milian Peña Username: Email: germandihoos@gmail.c…" at bounding box center [251, 141] width 502 height 283
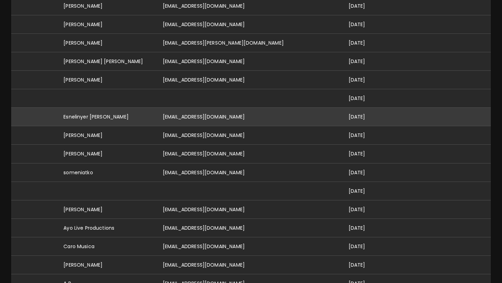
scroll to position [459, 0]
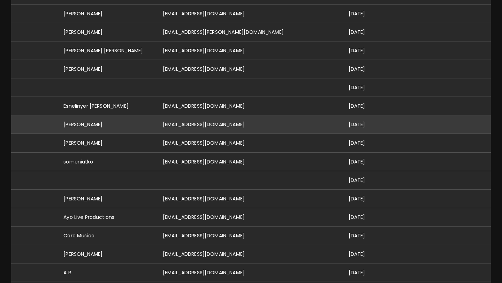
click at [207, 117] on td "[EMAIL_ADDRESS][DOMAIN_NAME]" at bounding box center [250, 124] width 186 height 18
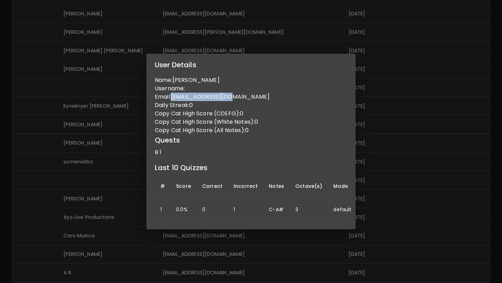
drag, startPoint x: 174, startPoint y: 101, endPoint x: 232, endPoint y: 104, distance: 57.9
click at [232, 101] on p "Email: byualexc@gmail.com" at bounding box center [251, 97] width 192 height 8
click at [120, 158] on div "User Details Name: Alex Coles Username: Email: byualexc@gmail.com Daily Streak:…" at bounding box center [251, 141] width 502 height 283
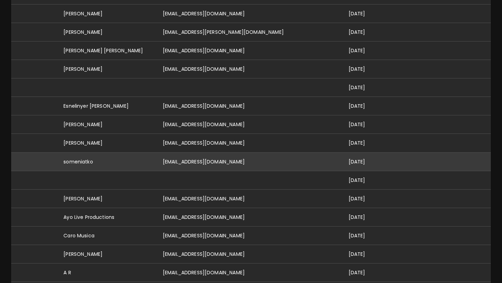
click at [196, 156] on td "[EMAIL_ADDRESS][DOMAIN_NAME]" at bounding box center [250, 161] width 186 height 18
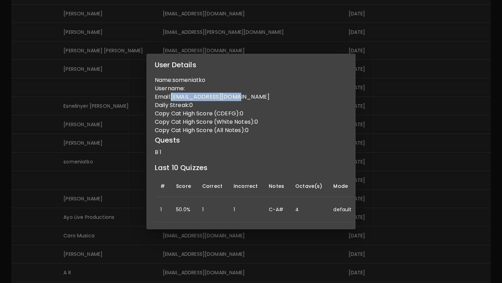
drag, startPoint x: 174, startPoint y: 98, endPoint x: 242, endPoint y: 95, distance: 68.4
click at [242, 95] on p "Email: someniatko@gmail.com" at bounding box center [251, 97] width 192 height 8
click at [273, 24] on div "User Details Name: someniatko Username: Email: someniatko@gmail.com Daily Strea…" at bounding box center [251, 141] width 502 height 283
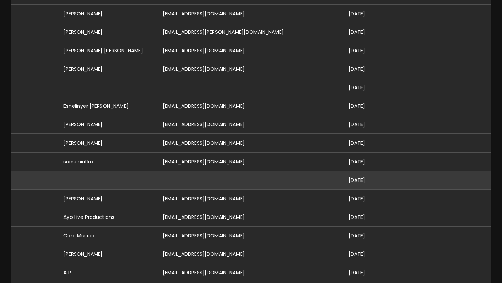
click at [208, 171] on td at bounding box center [250, 180] width 186 height 18
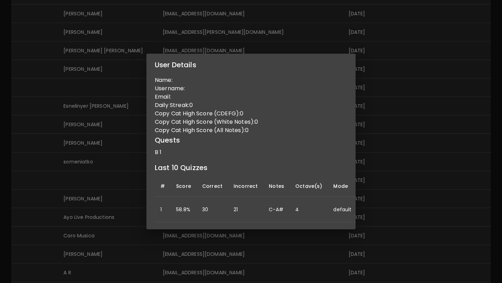
click at [124, 170] on div "User Details Name: Username: Email: Daily Streak: 0 Copy Cat High Score (CDEFG)…" at bounding box center [251, 141] width 502 height 283
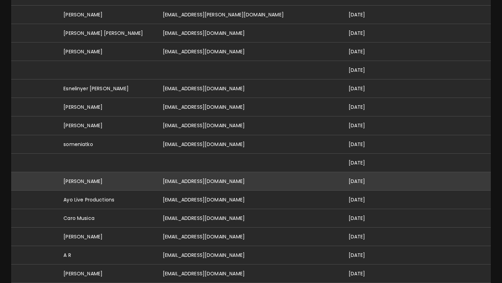
scroll to position [478, 0]
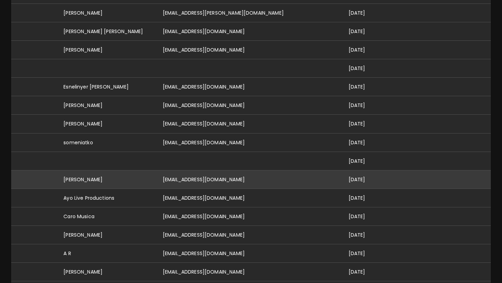
click at [206, 171] on td "[EMAIL_ADDRESS][DOMAIN_NAME]" at bounding box center [250, 179] width 186 height 18
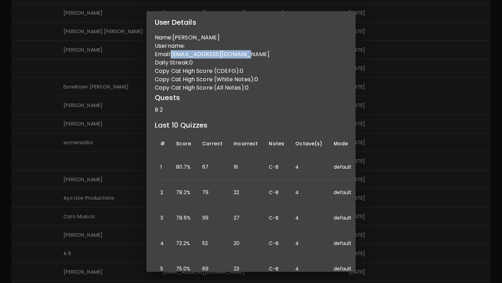
drag, startPoint x: 173, startPoint y: 55, endPoint x: 258, endPoint y: 56, distance: 85.0
click at [258, 56] on p "Email: g.adomako5307@gmail.com" at bounding box center [251, 54] width 192 height 8
click at [104, 123] on div "User Details Name: Godfred Adomako Username: Email: g.adomako5307@gmail.com Dai…" at bounding box center [251, 141] width 502 height 283
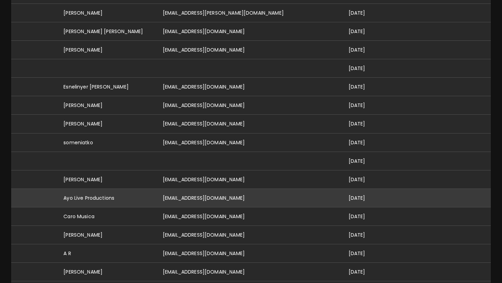
click at [214, 189] on td "[EMAIL_ADDRESS][DOMAIN_NAME]" at bounding box center [250, 198] width 186 height 18
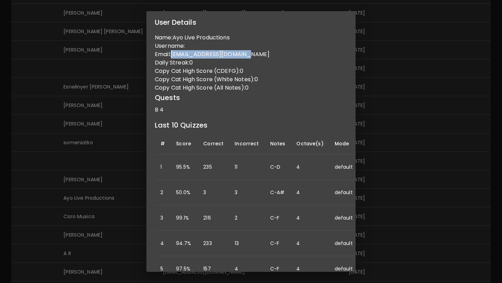
drag, startPoint x: 173, startPoint y: 55, endPoint x: 255, endPoint y: 54, distance: 82.2
click at [255, 54] on p "Email: producedbyayo@gmail.com" at bounding box center [251, 54] width 192 height 8
click at [100, 182] on div "User Details Name: Ayo Live Productions Username: Email: producedbyayo@gmail.co…" at bounding box center [251, 141] width 502 height 283
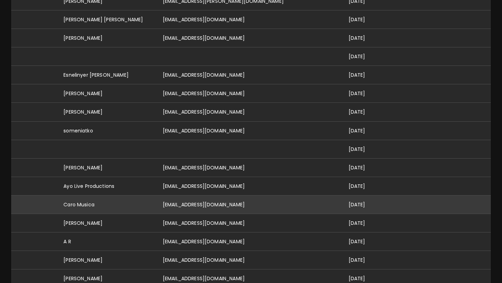
scroll to position [493, 0]
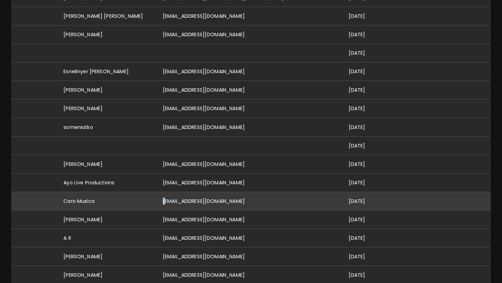
click at [182, 192] on td "[EMAIL_ADDRESS][DOMAIN_NAME]" at bounding box center [250, 201] width 186 height 18
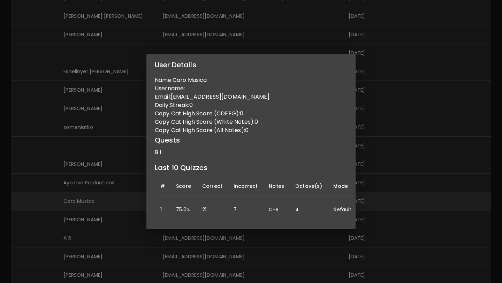
click at [182, 192] on th "Score" at bounding box center [183, 186] width 26 height 21
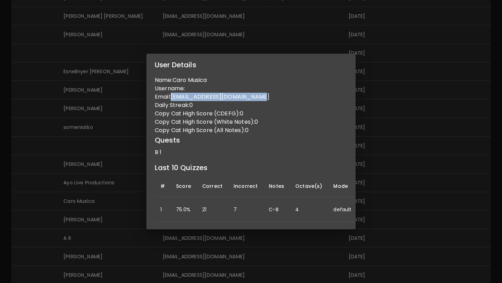
drag, startPoint x: 174, startPoint y: 96, endPoint x: 260, endPoint y: 92, distance: 85.5
click at [260, 93] on p "Email: caroteoriamusical@gmail.com" at bounding box center [251, 97] width 192 height 8
click at [130, 187] on div "User Details Name: Caro Musica Username: Email: caroteoriamusical@gmail.com Dai…" at bounding box center [251, 141] width 502 height 283
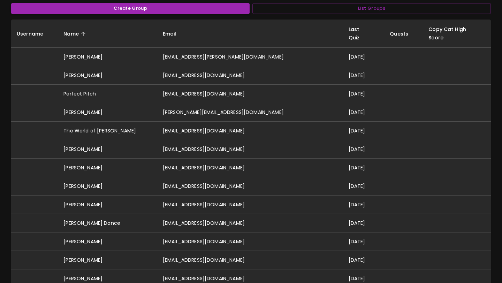
scroll to position [0, 0]
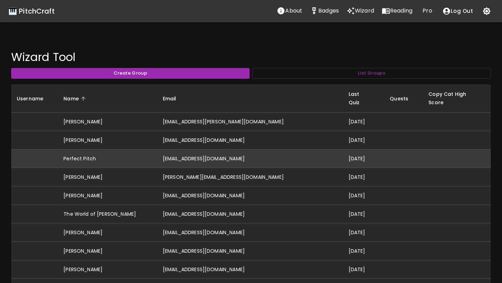
click at [245, 150] on td "[EMAIL_ADDRESS][DOMAIN_NAME]" at bounding box center [250, 159] width 186 height 18
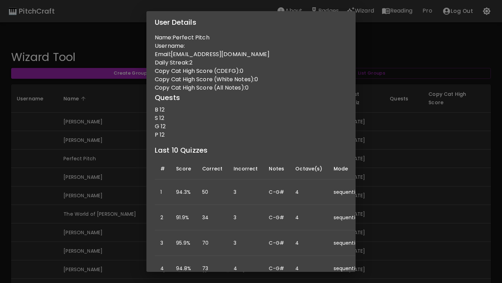
click at [118, 171] on div "User Details Name: Perfect Pitch Username: Email: [EMAIL_ADDRESS][DOMAIN_NAME] …" at bounding box center [251, 141] width 502 height 283
